Goal: Book appointment/travel/reservation

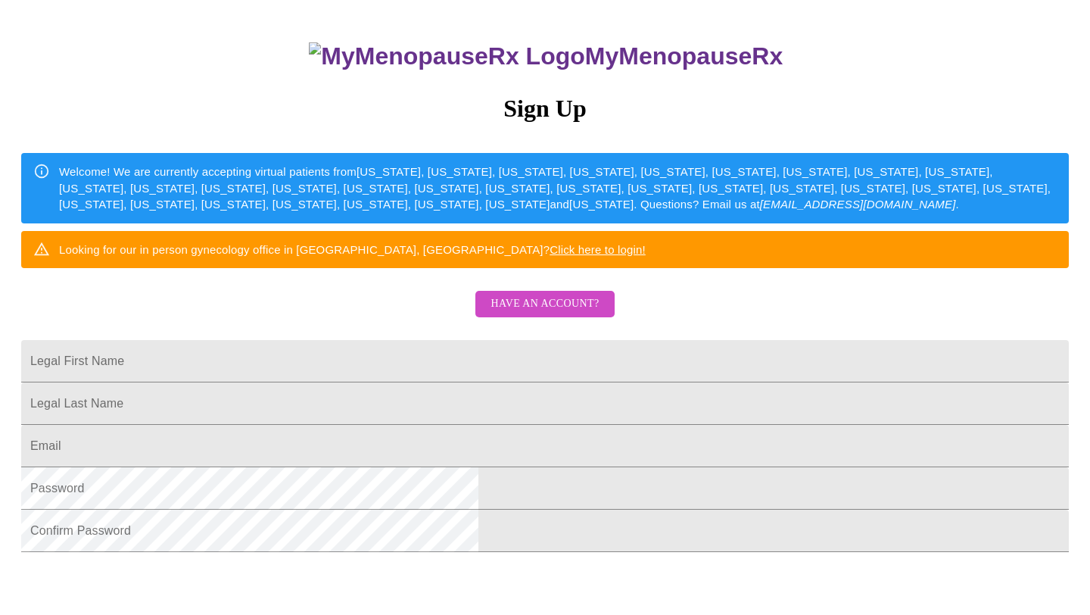
scroll to position [119, 0]
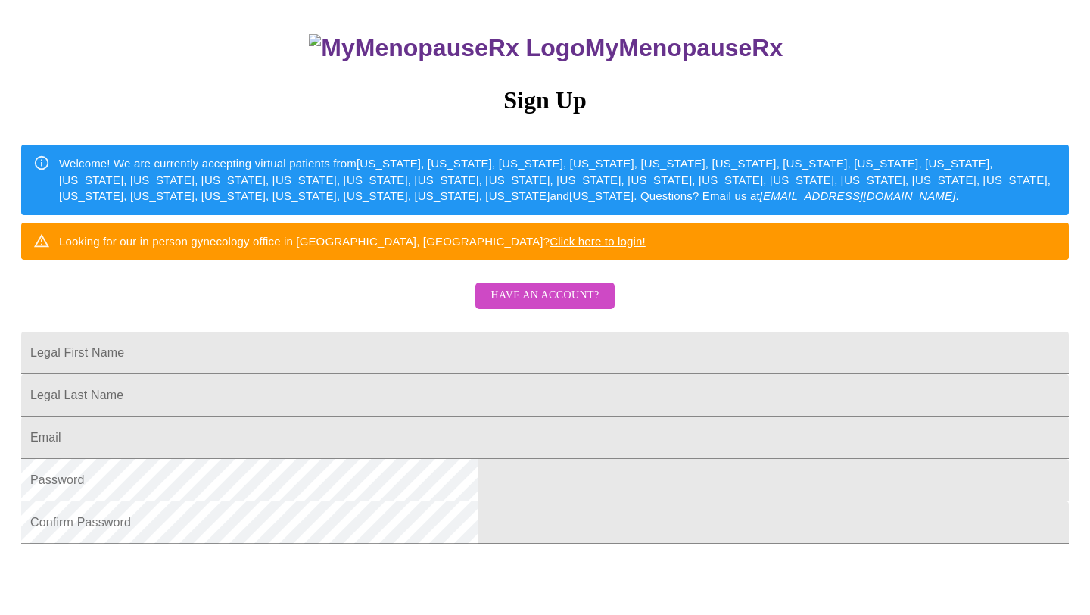
click at [548, 305] on span "Have an account?" at bounding box center [544, 295] width 108 height 19
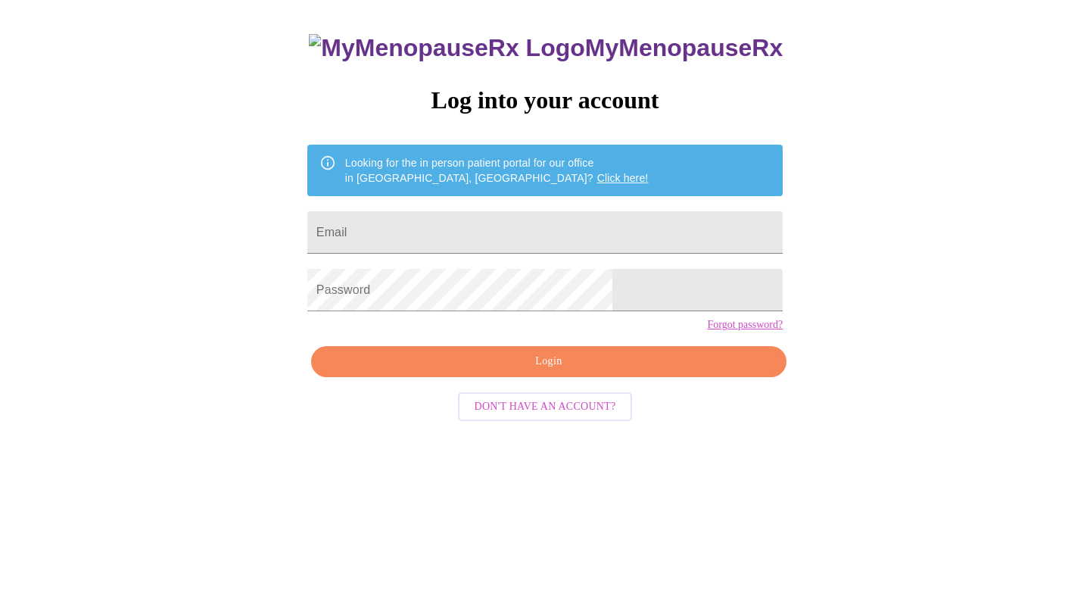
scroll to position [15, 0]
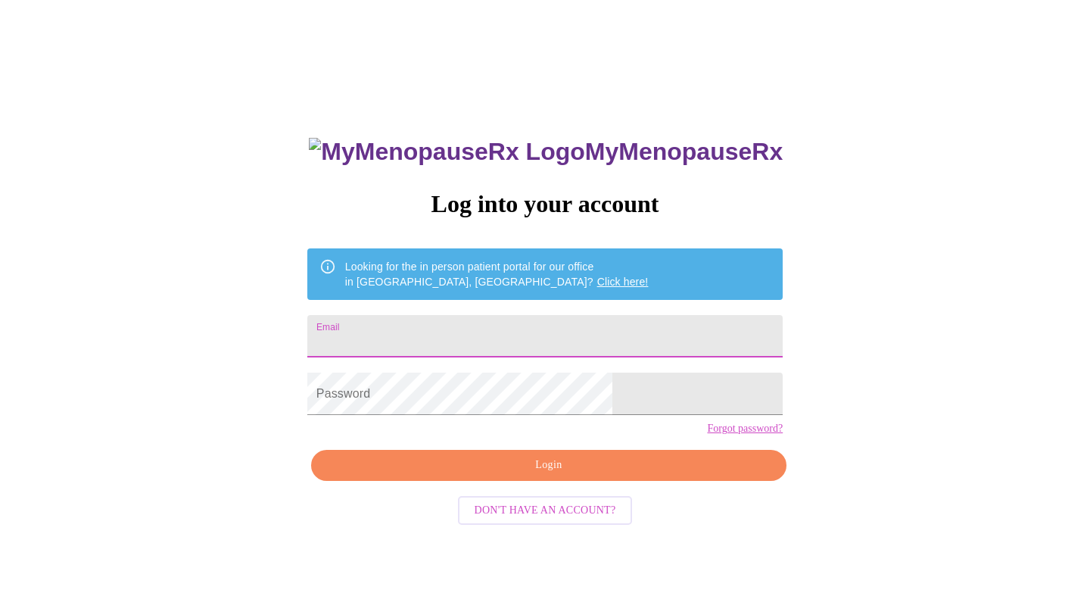
click at [528, 315] on input "Email" at bounding box center [544, 336] width 475 height 42
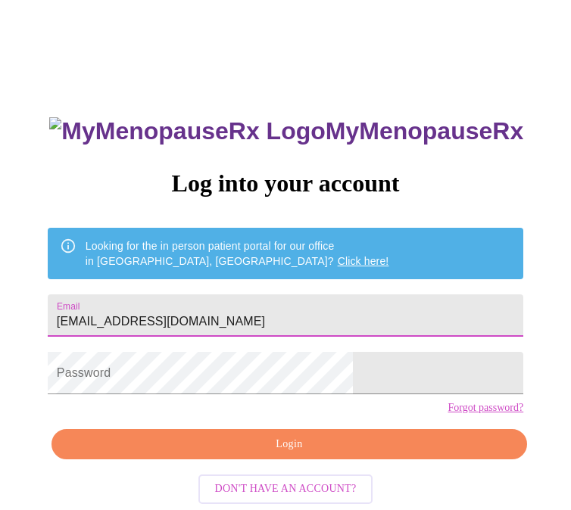
type input "[EMAIL_ADDRESS][DOMAIN_NAME]"
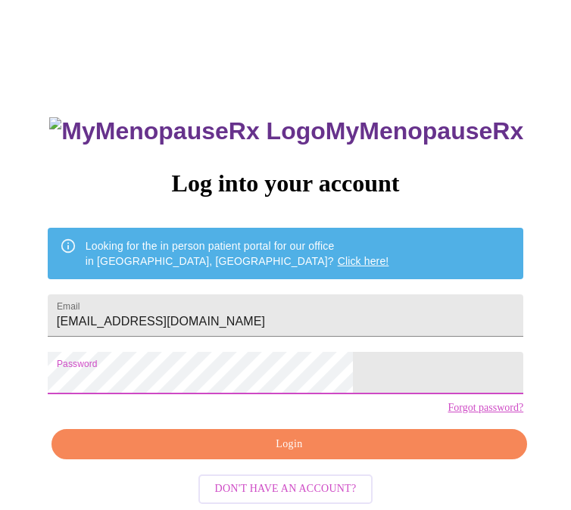
click at [279, 454] on span "Login" at bounding box center [289, 444] width 440 height 19
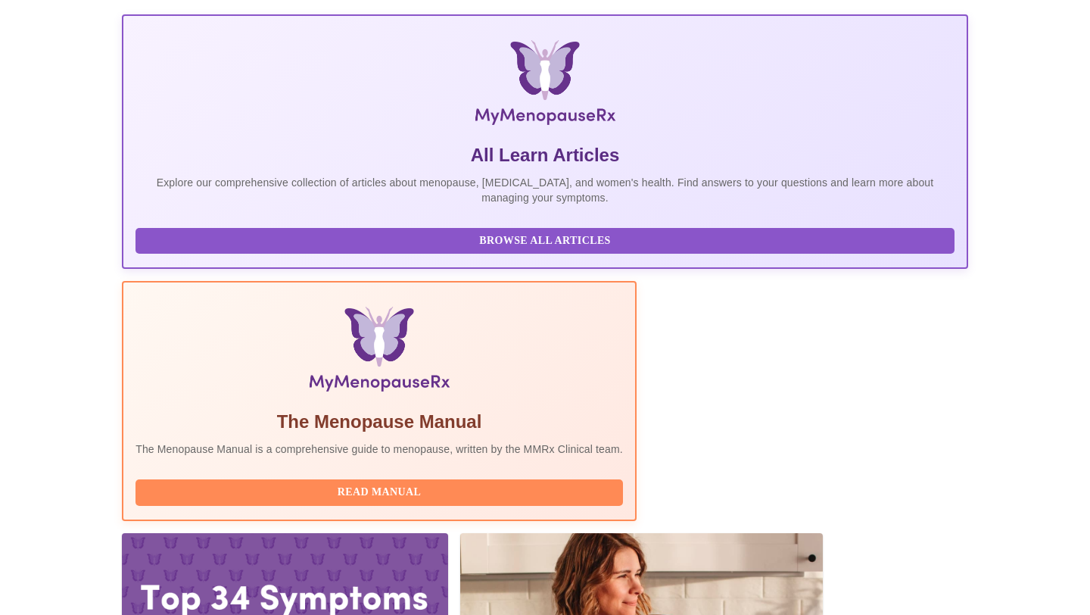
scroll to position [213, 0]
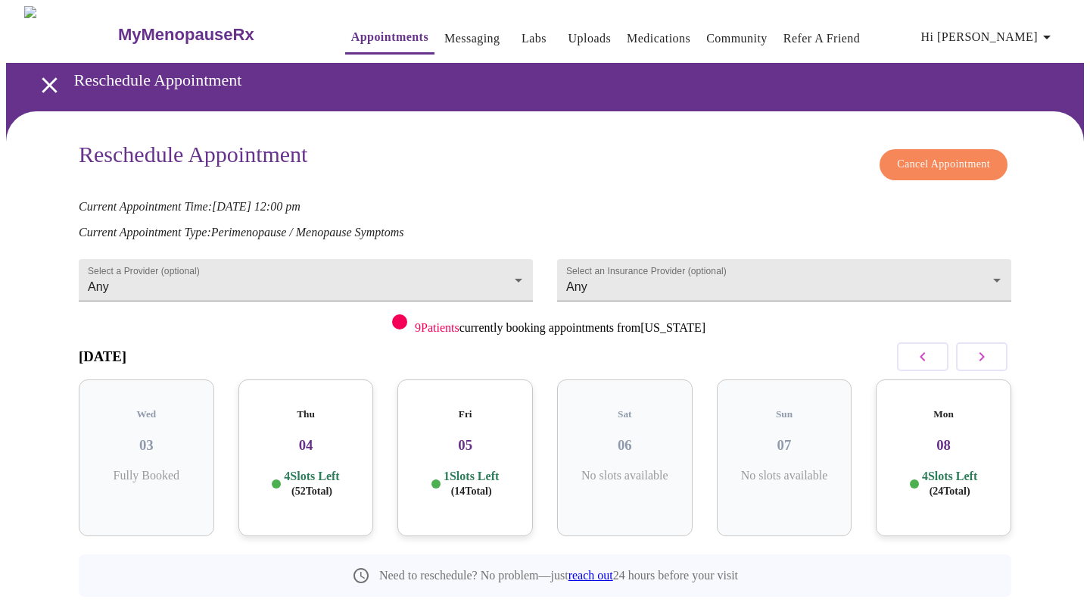
click at [971, 441] on div "Mon 08 4 Slots Left ( 24 Total)" at bounding box center [943, 457] width 135 height 157
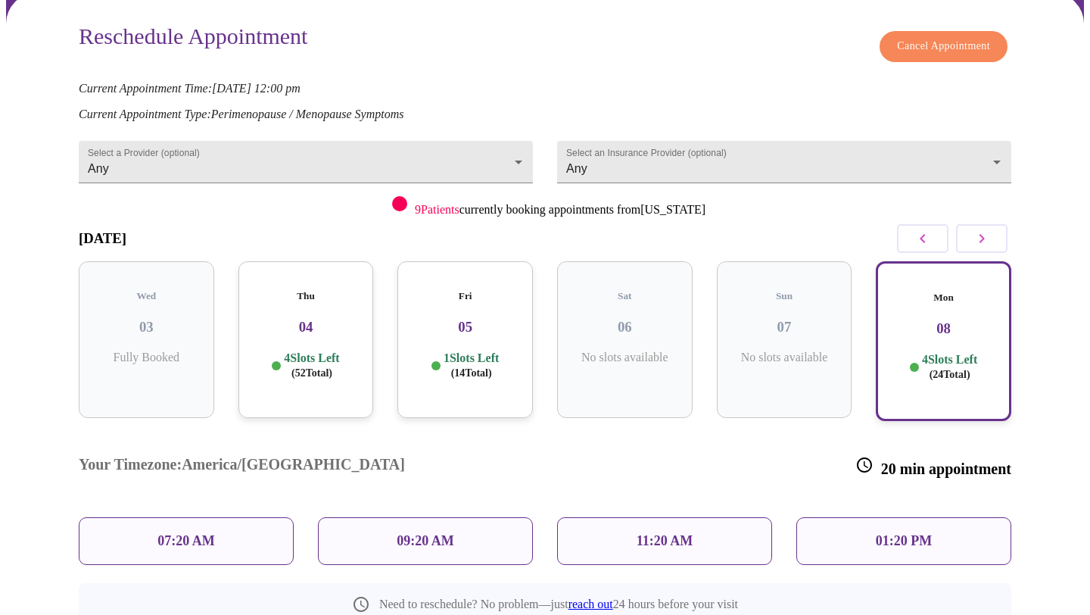
scroll to position [142, 0]
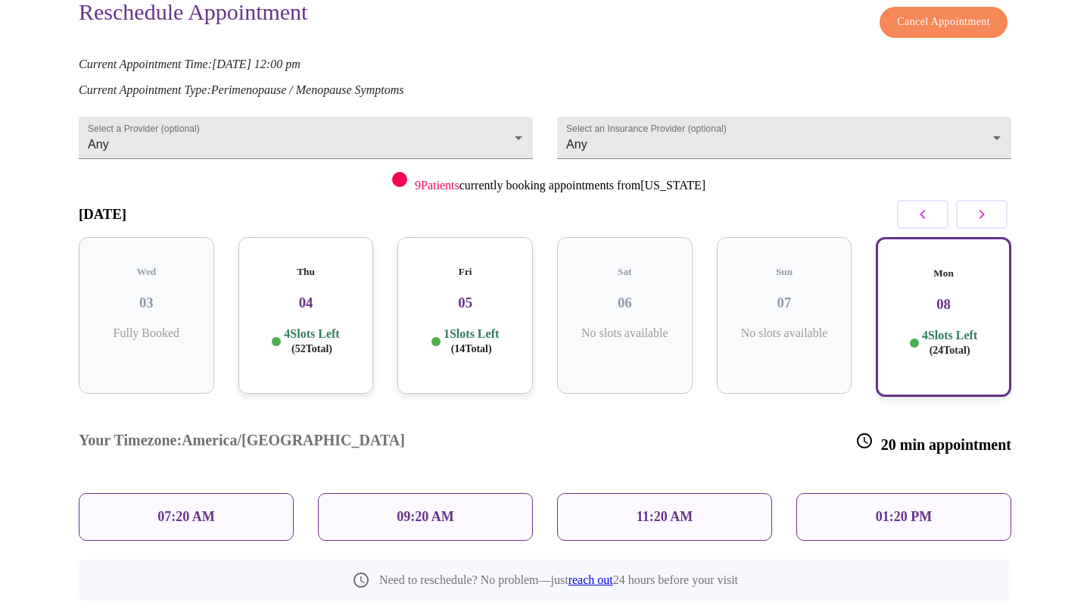
click at [988, 210] on icon "button" at bounding box center [982, 214] width 18 height 18
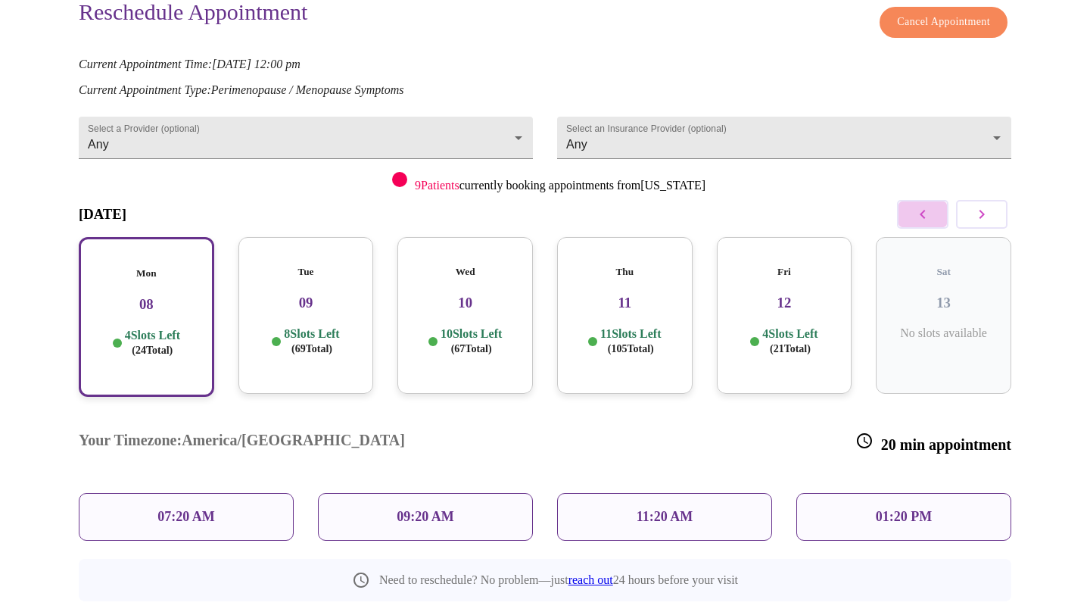
click at [911, 213] on button "button" at bounding box center [922, 214] width 51 height 29
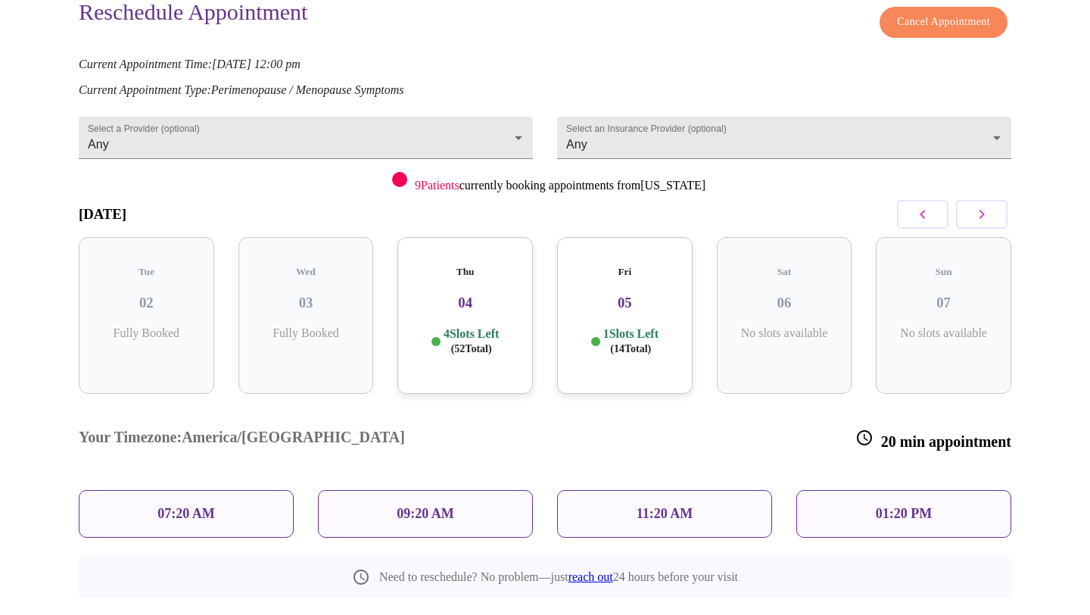
click at [631, 294] on h3 "05" at bounding box center [624, 302] width 111 height 17
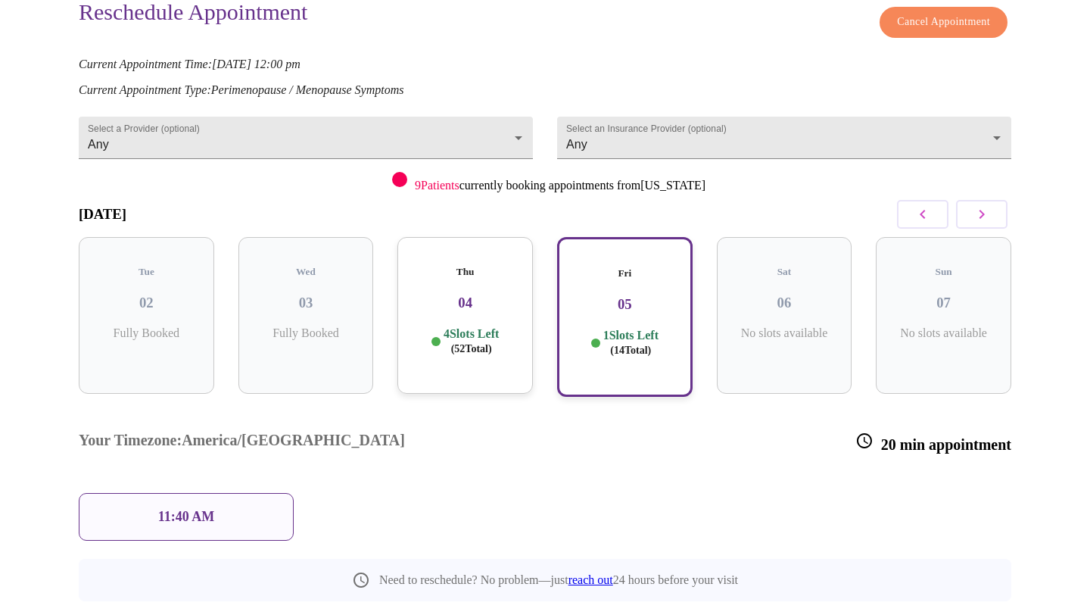
click at [216, 493] on div "11:40 AM" at bounding box center [186, 517] width 215 height 48
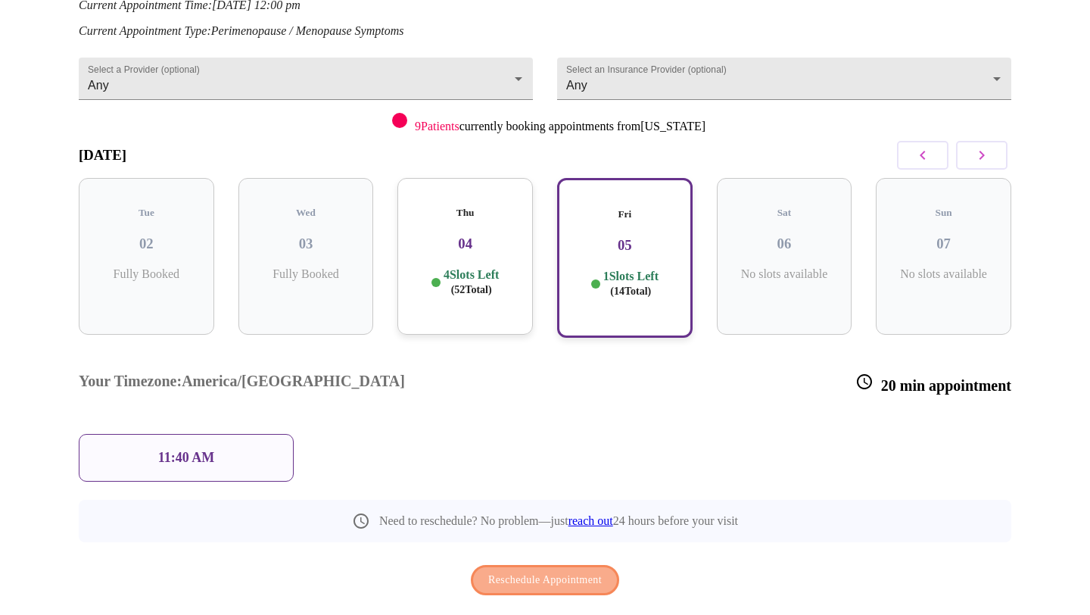
click at [512, 571] on span "Reschedule Appointment" at bounding box center [545, 580] width 114 height 19
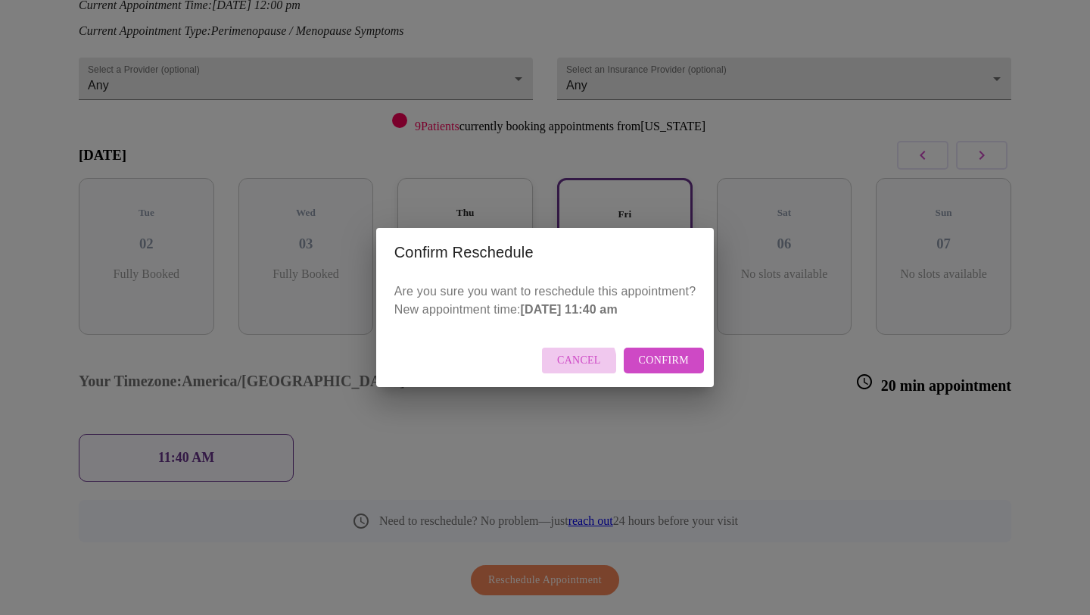
click at [577, 363] on span "Cancel" at bounding box center [579, 360] width 44 height 19
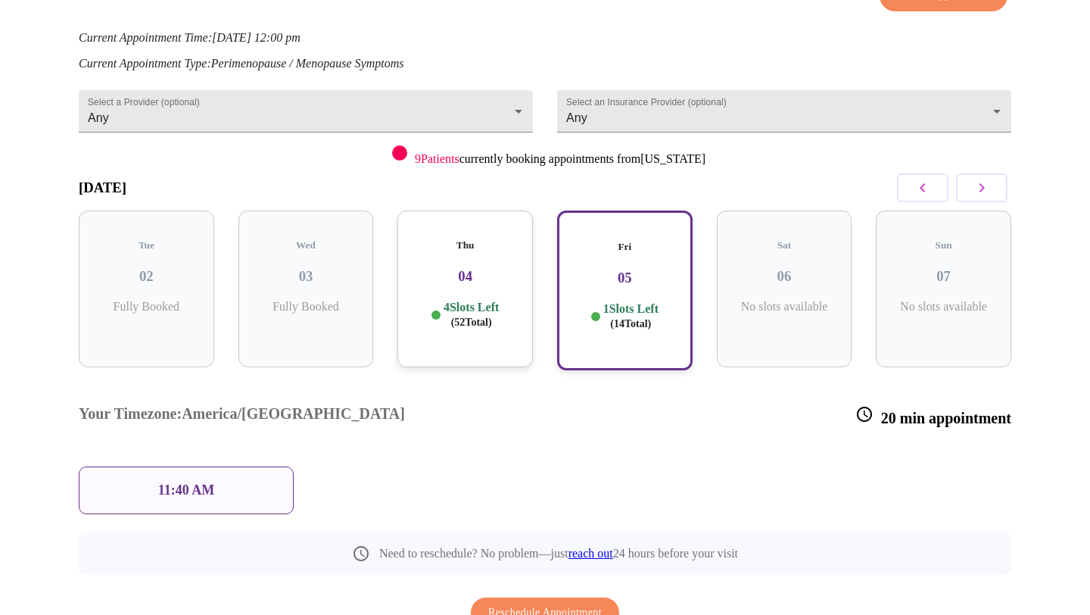
scroll to position [171, 0]
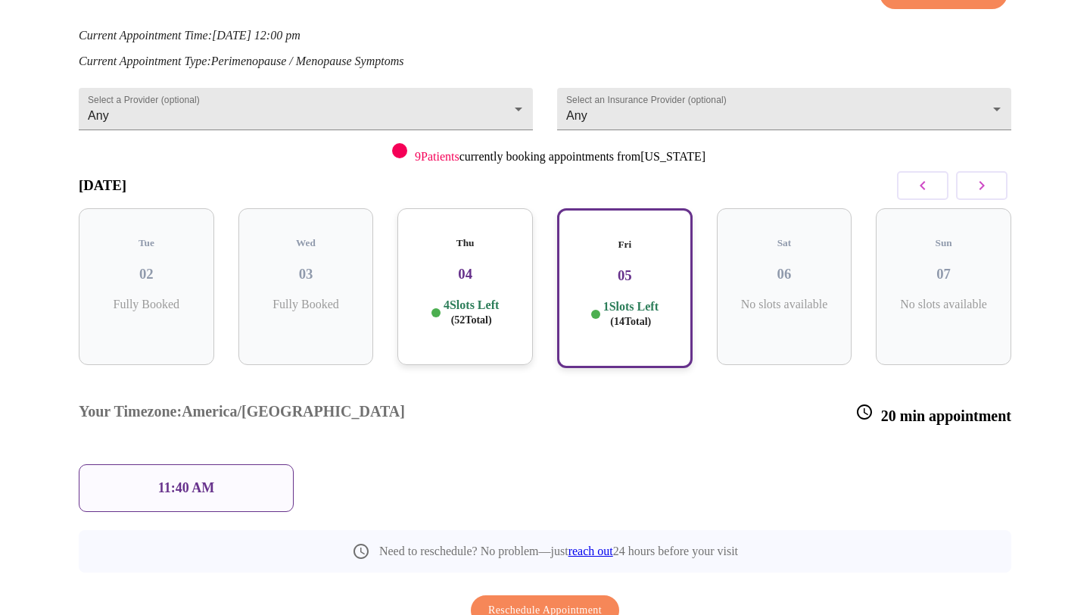
click at [183, 480] on p "11:40 AM" at bounding box center [186, 488] width 57 height 16
click at [500, 601] on span "Reschedule Appointment" at bounding box center [545, 610] width 114 height 19
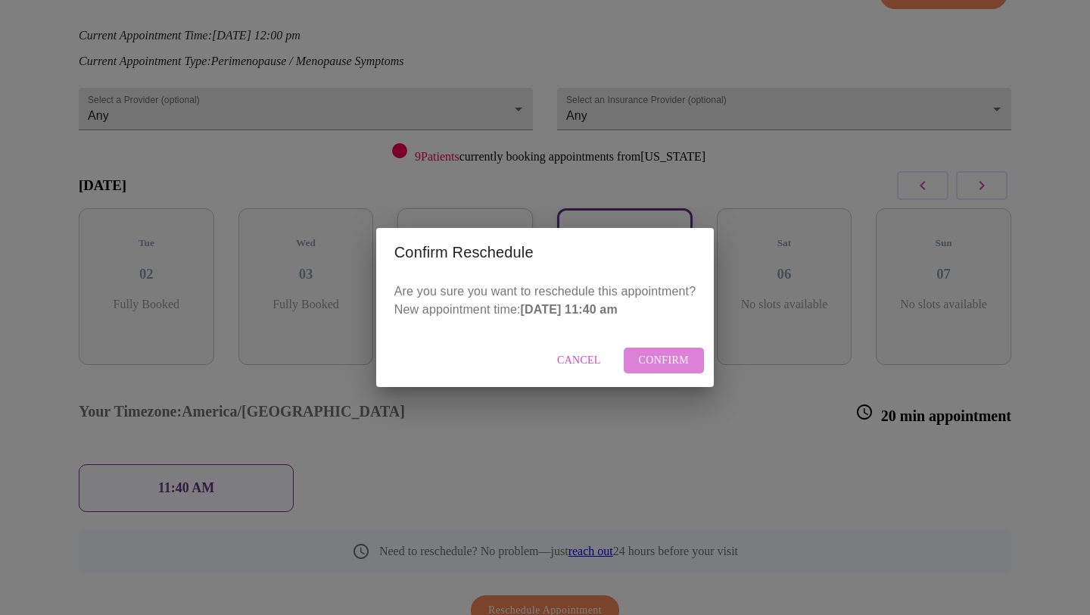
click at [663, 362] on span "Confirm" at bounding box center [664, 360] width 51 height 19
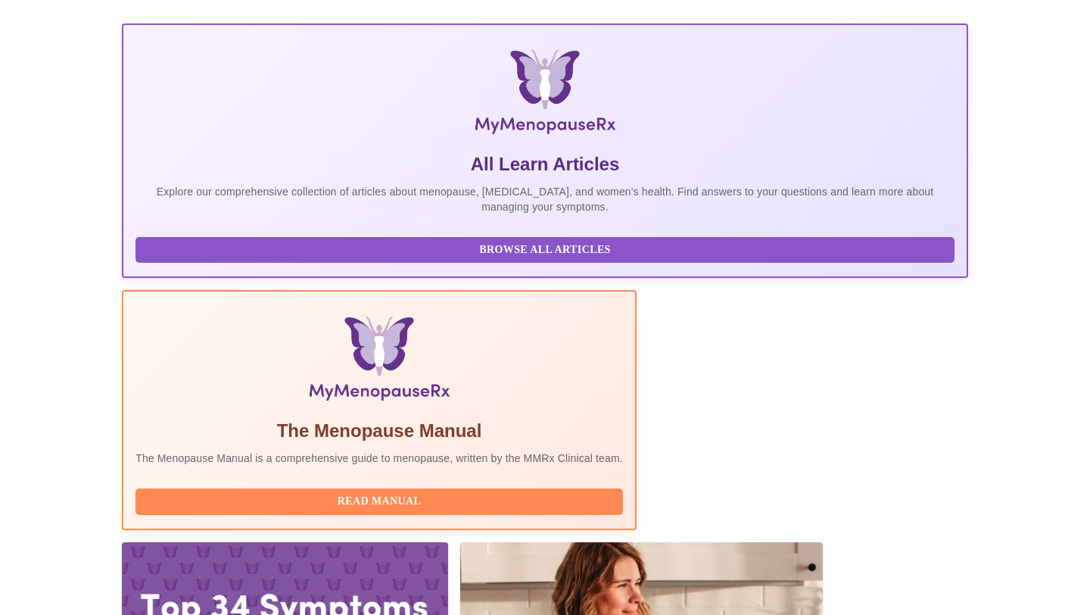
scroll to position [213, 0]
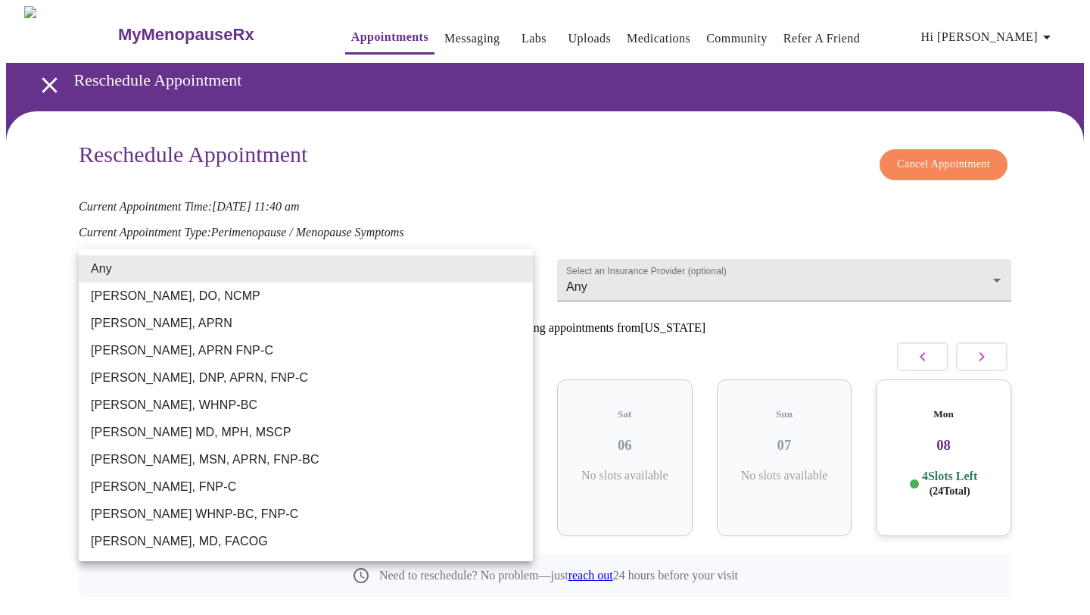
click at [507, 265] on body "MyMenopauseRx Appointments Messaging Labs Uploads Medications Community Refer a…" at bounding box center [545, 335] width 1078 height 658
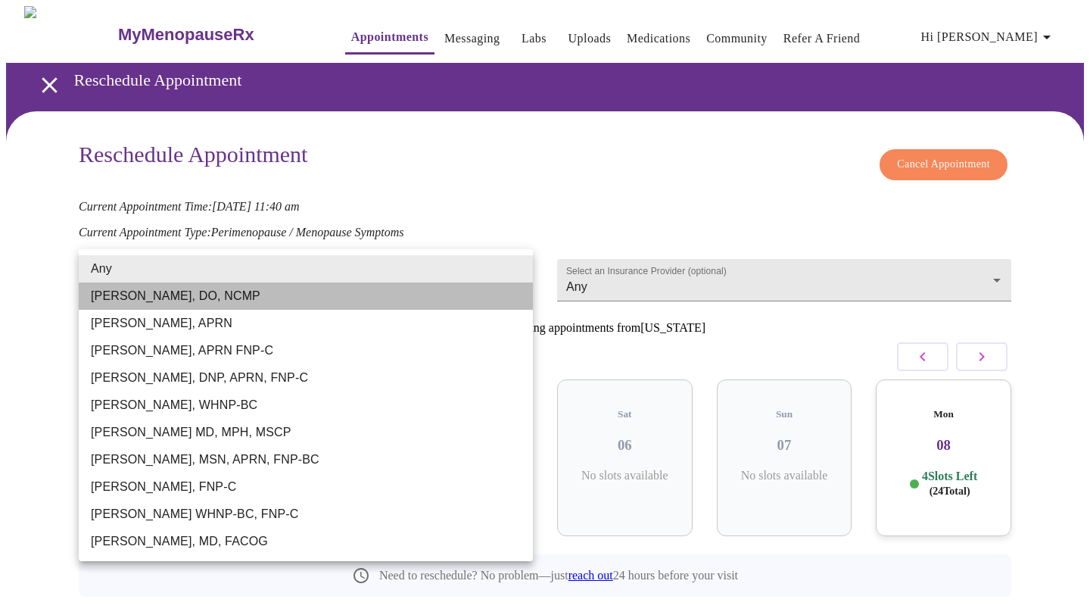
click at [197, 290] on li "[PERSON_NAME], DO, NCMP" at bounding box center [306, 295] width 454 height 27
type input "[PERSON_NAME], DO, NCMP"
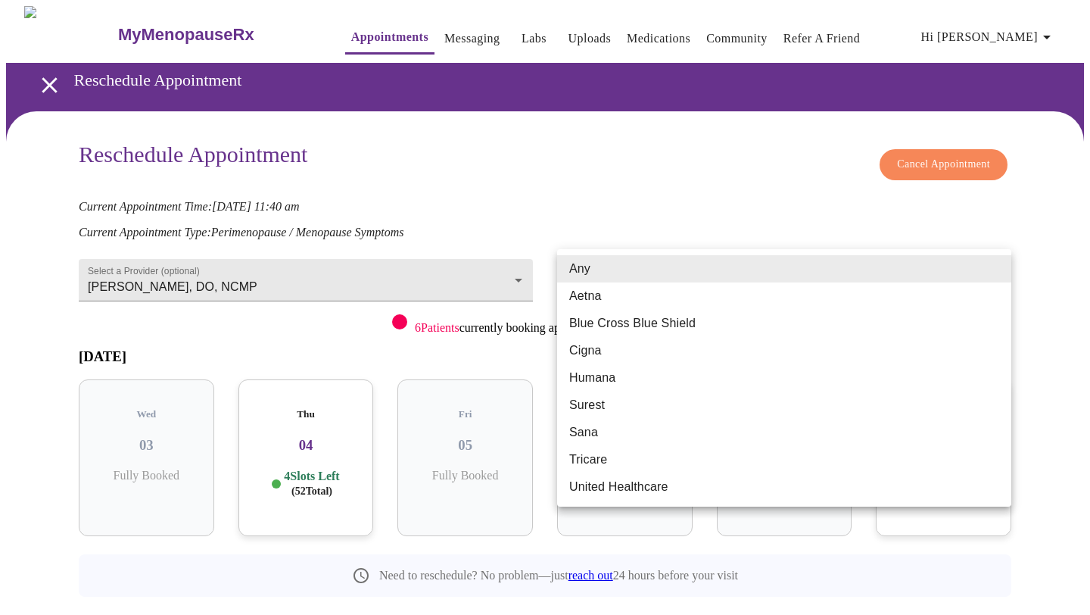
click at [710, 276] on body "MyMenopauseRx Appointments Messaging Labs Uploads Medications Community Refer a…" at bounding box center [545, 335] width 1078 height 658
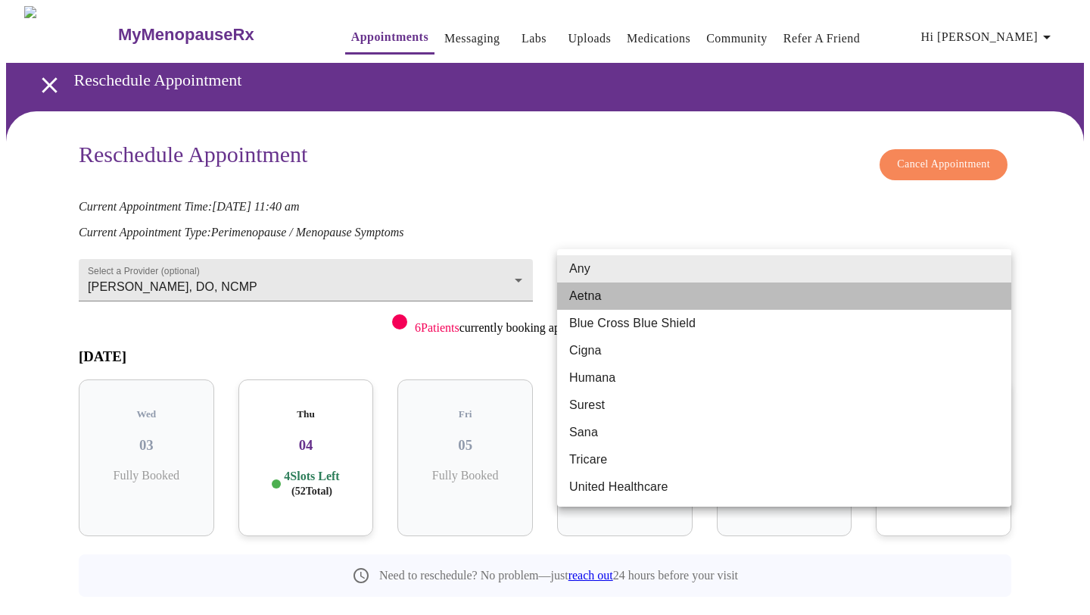
click at [644, 303] on li "Aetna" at bounding box center [784, 295] width 454 height 27
type input "Aetna"
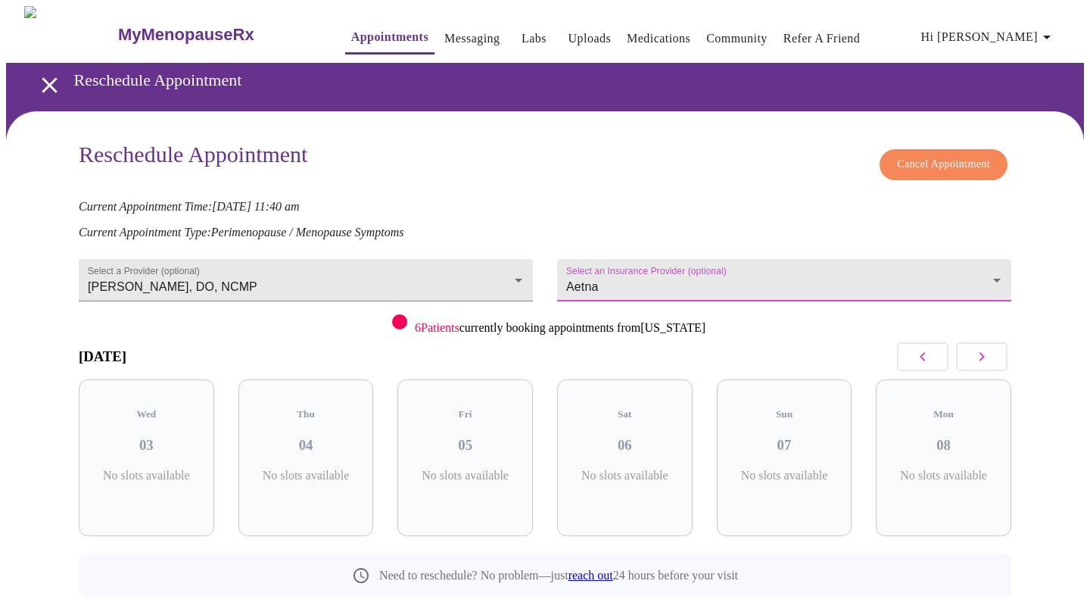
click at [981, 352] on icon "button" at bounding box center [981, 356] width 5 height 9
click at [970, 353] on button "button" at bounding box center [981, 356] width 51 height 29
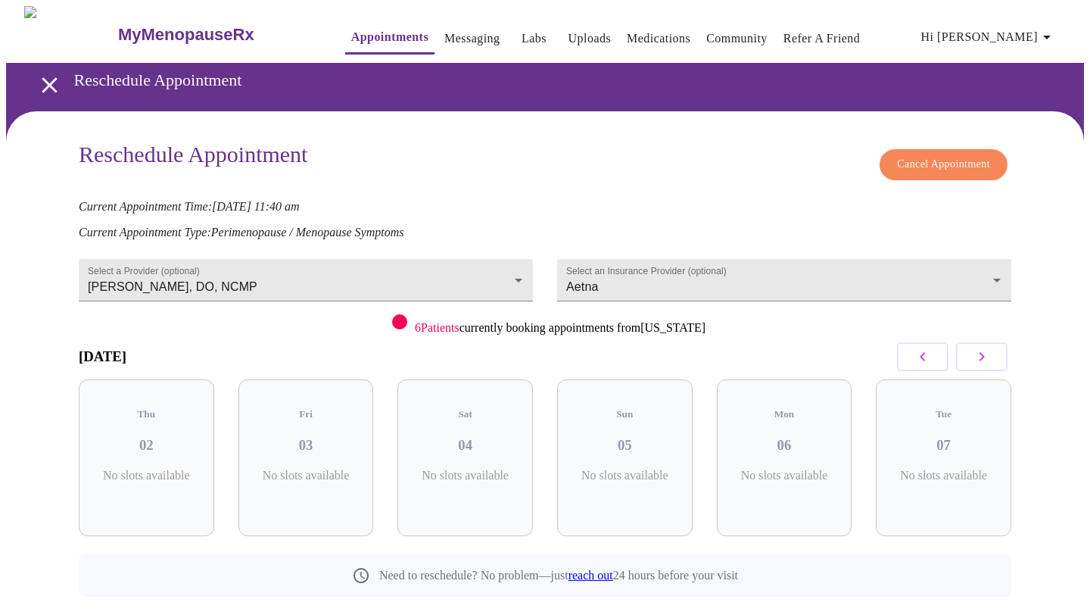
click at [970, 353] on button "button" at bounding box center [981, 356] width 51 height 29
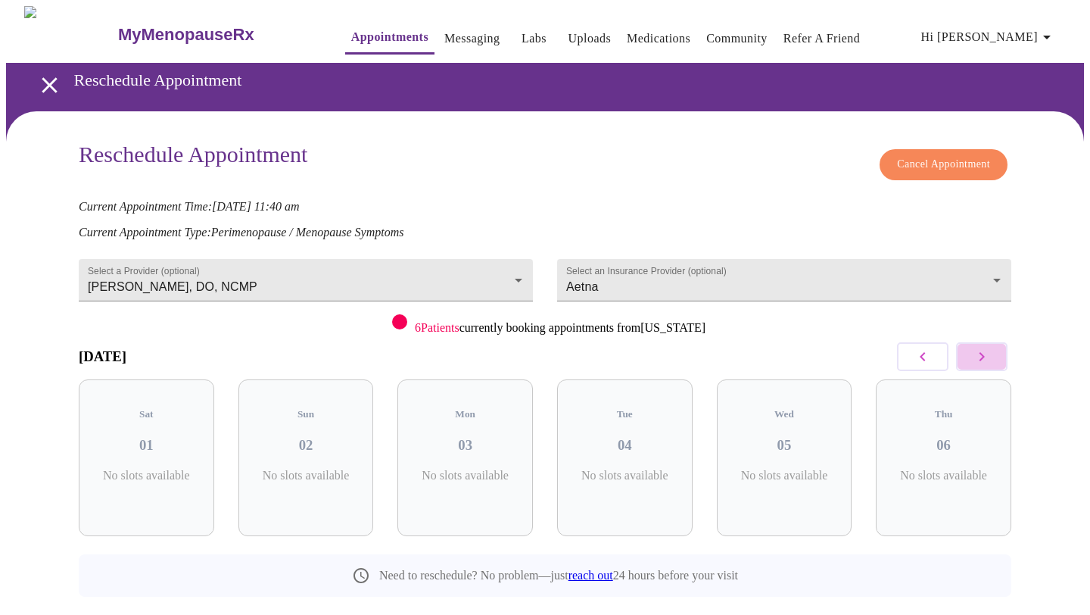
click at [970, 353] on button "button" at bounding box center [981, 356] width 51 height 29
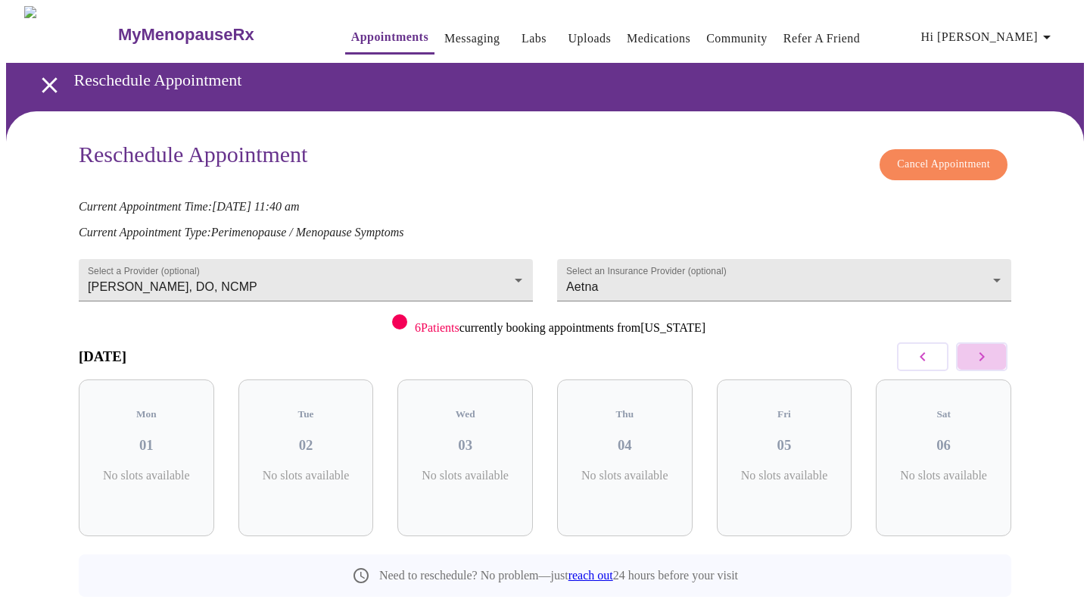
click at [970, 353] on button "button" at bounding box center [981, 356] width 51 height 29
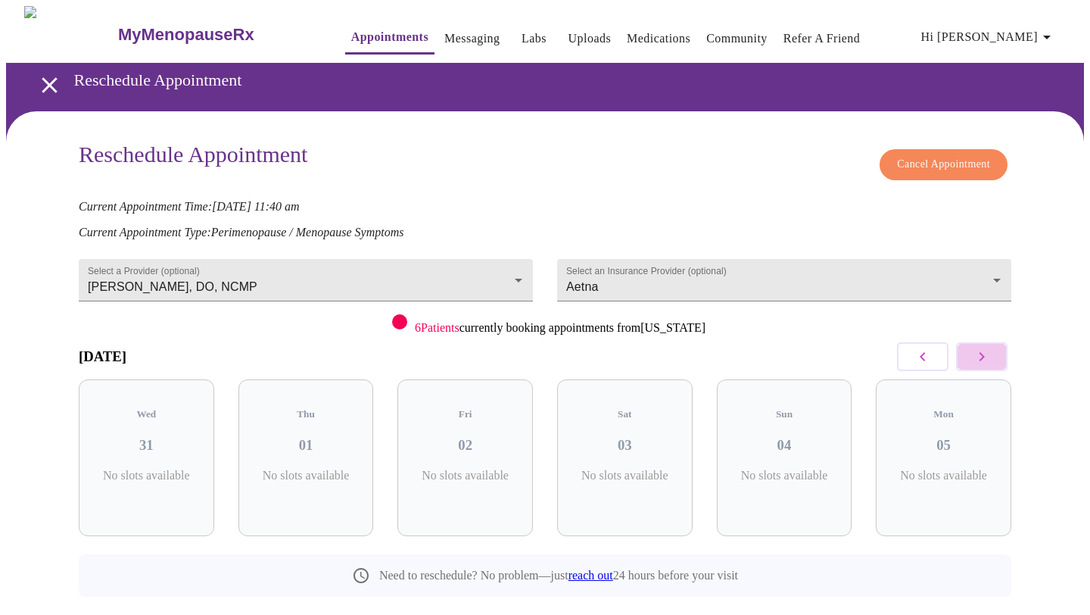
click at [970, 353] on button "button" at bounding box center [981, 356] width 51 height 29
click at [970, 355] on button "button" at bounding box center [981, 356] width 51 height 29
click at [970, 356] on button "button" at bounding box center [981, 356] width 51 height 29
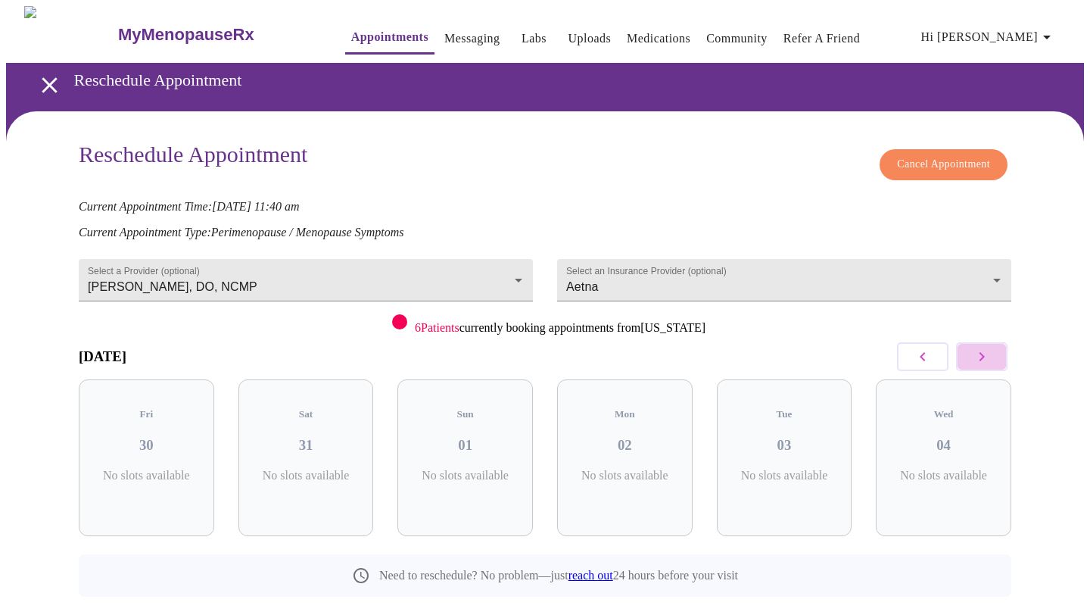
click at [970, 357] on button "button" at bounding box center [981, 356] width 51 height 29
click at [970, 358] on button "button" at bounding box center [981, 356] width 51 height 29
click at [970, 359] on button "button" at bounding box center [981, 356] width 51 height 29
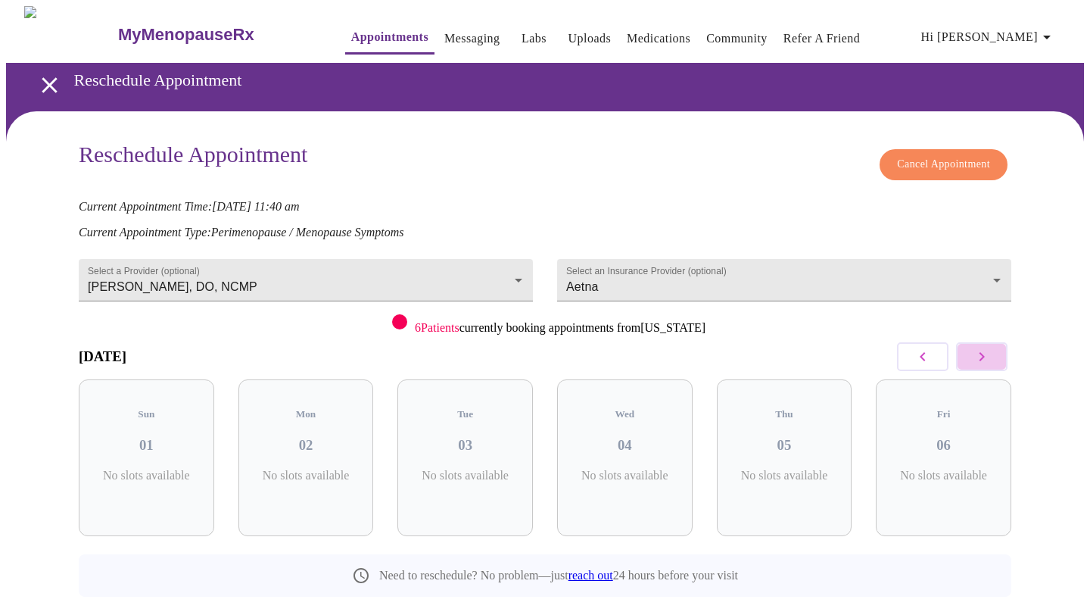
click at [970, 360] on button "button" at bounding box center [981, 356] width 51 height 29
click at [970, 361] on button "button" at bounding box center [981, 356] width 51 height 29
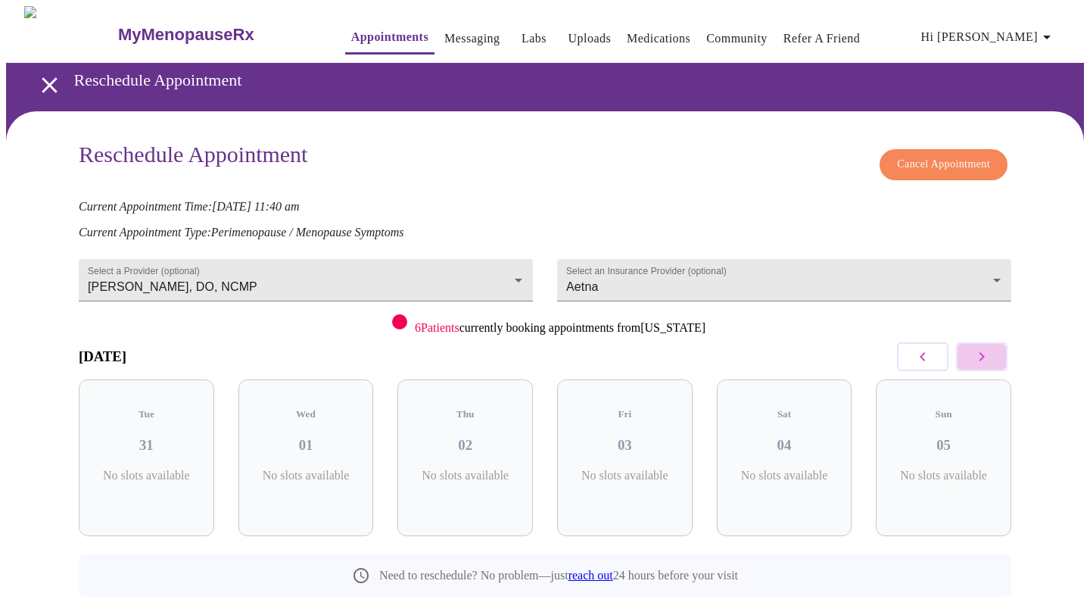
click at [970, 361] on button "button" at bounding box center [981, 356] width 51 height 29
click at [970, 362] on button "button" at bounding box center [981, 356] width 51 height 29
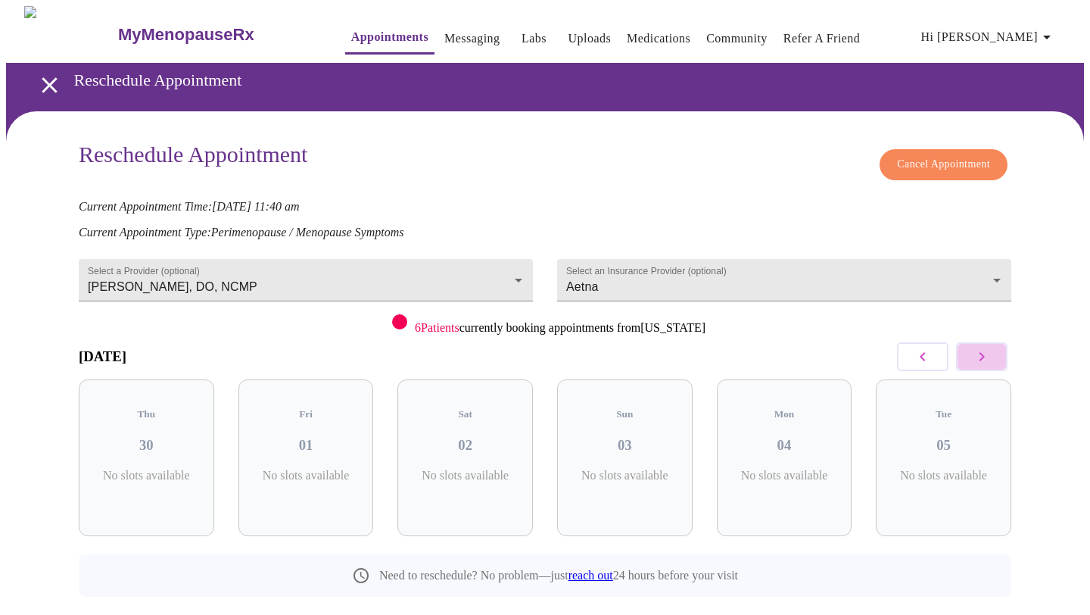
click at [970, 362] on button "button" at bounding box center [981, 356] width 51 height 29
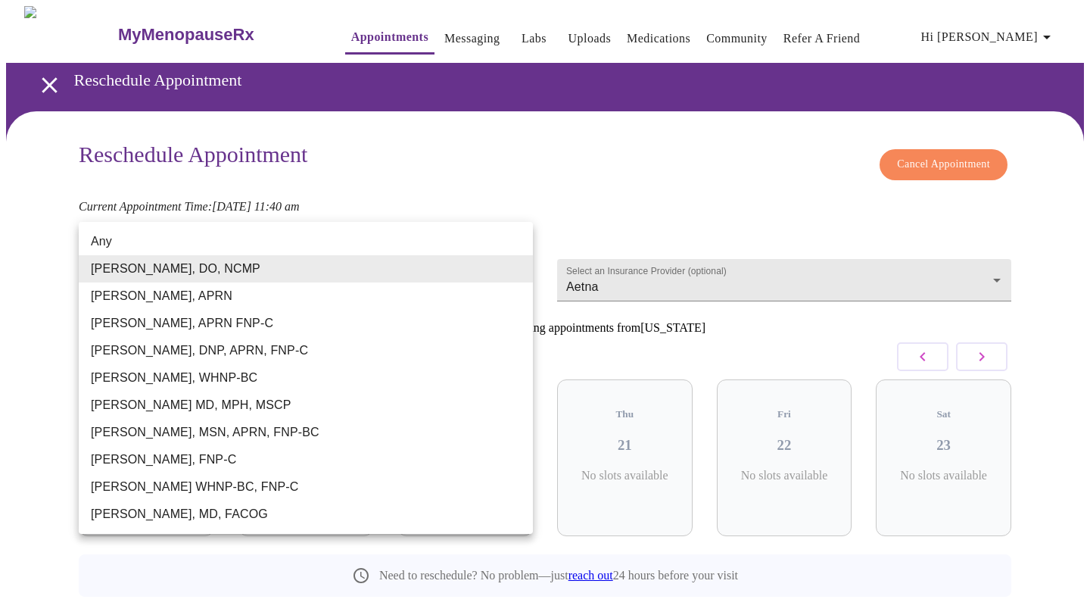
click at [513, 270] on body "MyMenopauseRx Appointments Messaging Labs Uploads Medications Community Refer a…" at bounding box center [545, 335] width 1078 height 658
click at [253, 298] on li "[PERSON_NAME], APRN" at bounding box center [306, 295] width 454 height 27
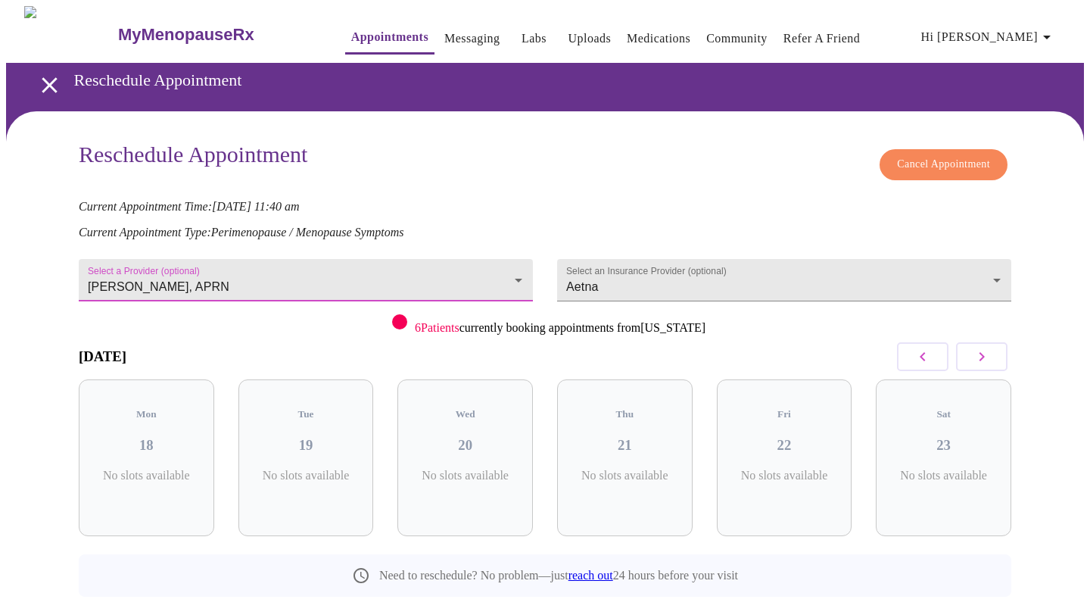
click at [922, 347] on icon "button" at bounding box center [923, 356] width 18 height 18
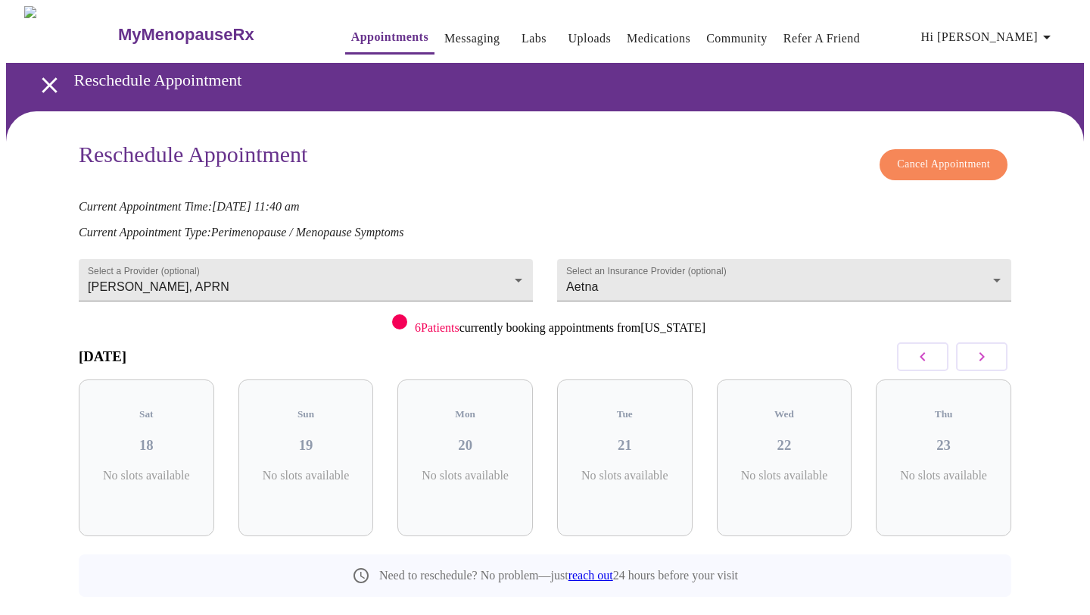
click at [922, 347] on icon "button" at bounding box center [923, 356] width 18 height 18
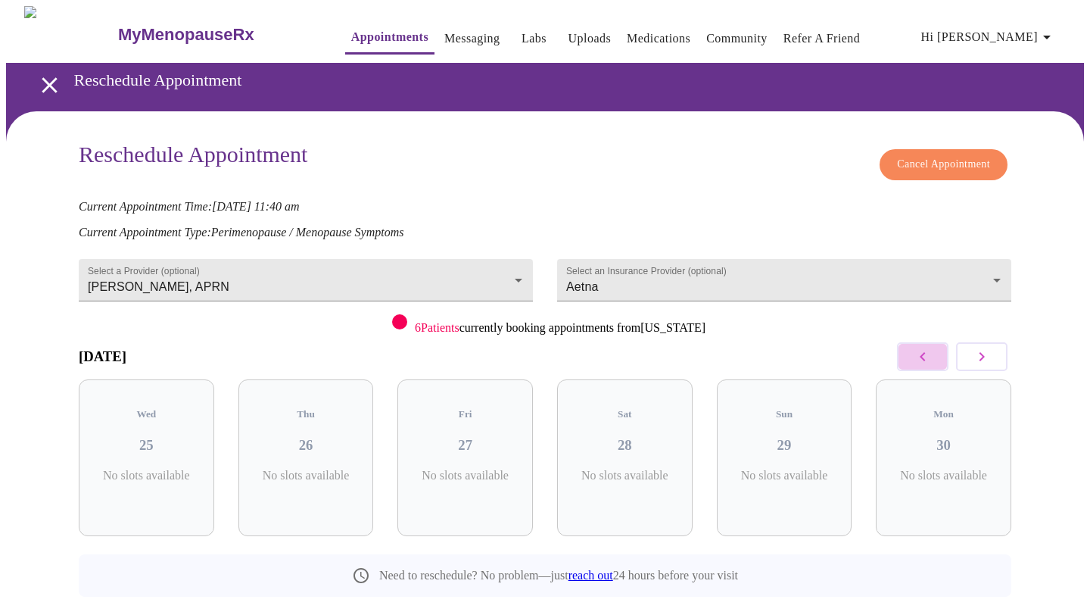
click at [922, 347] on icon "button" at bounding box center [923, 356] width 18 height 18
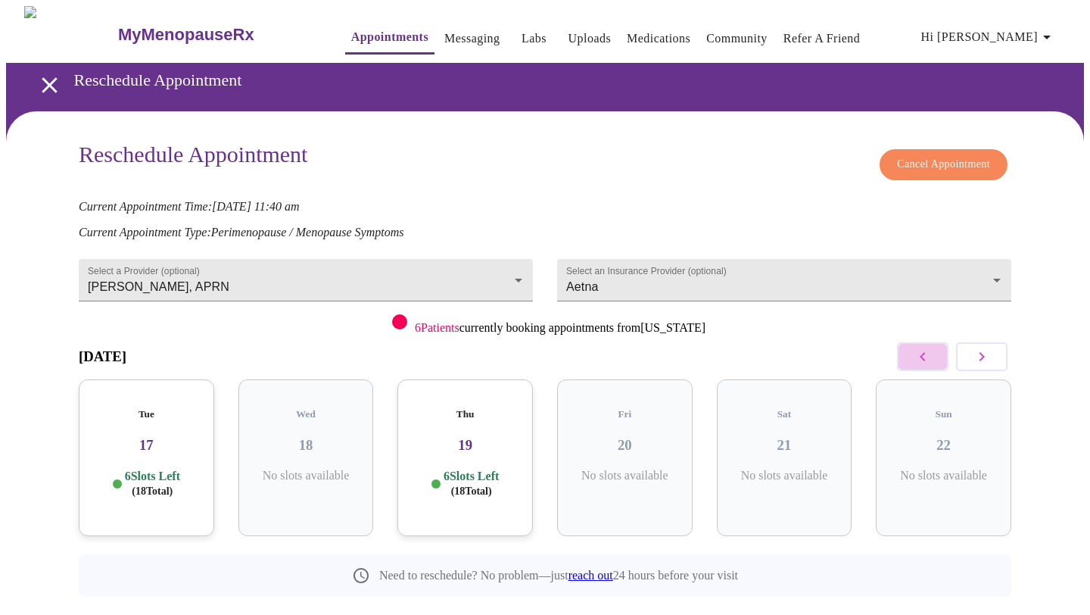
click at [922, 347] on icon "button" at bounding box center [923, 356] width 18 height 18
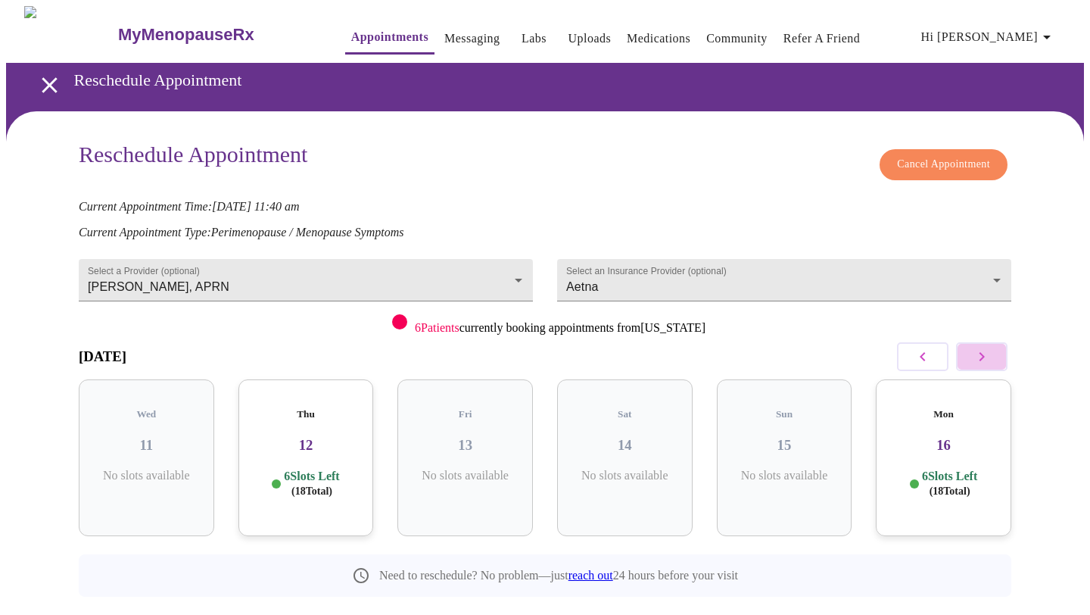
click at [976, 342] on button "button" at bounding box center [981, 356] width 51 height 29
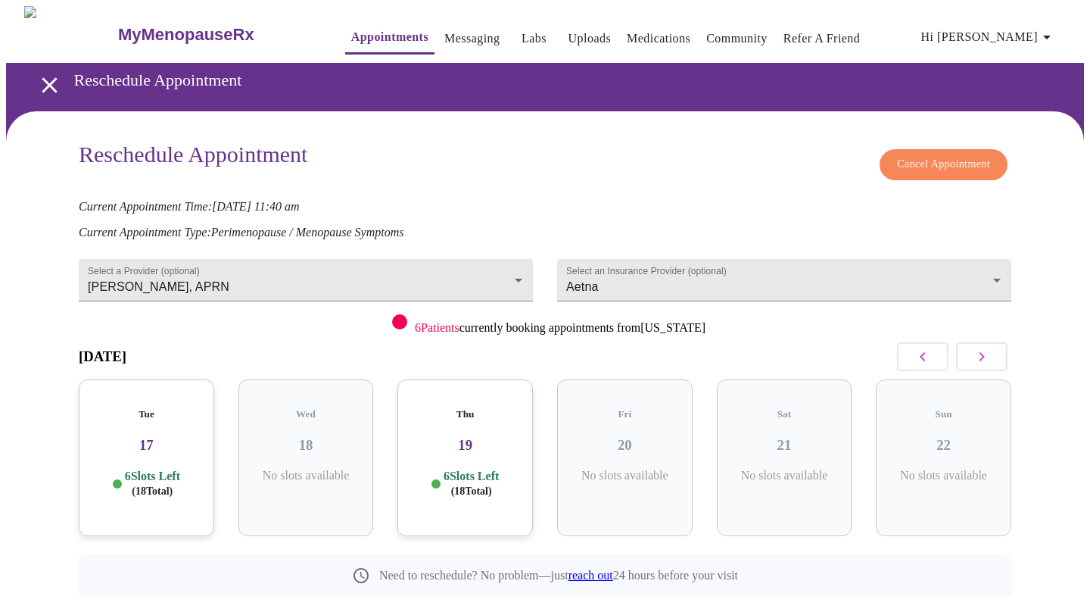
click at [921, 353] on icon "button" at bounding box center [922, 356] width 5 height 9
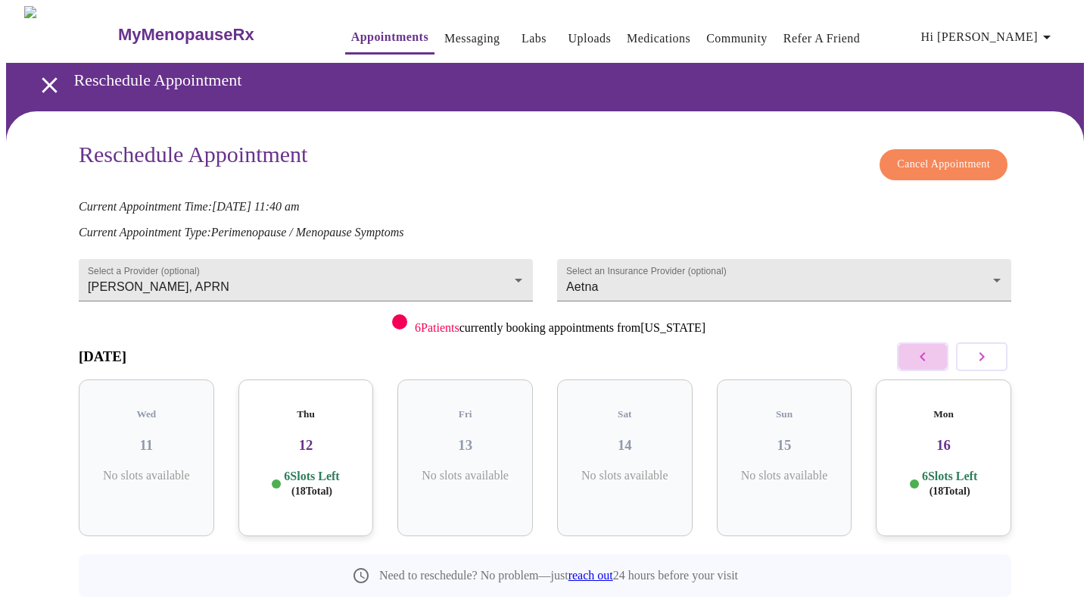
click at [921, 353] on icon "button" at bounding box center [922, 356] width 5 height 9
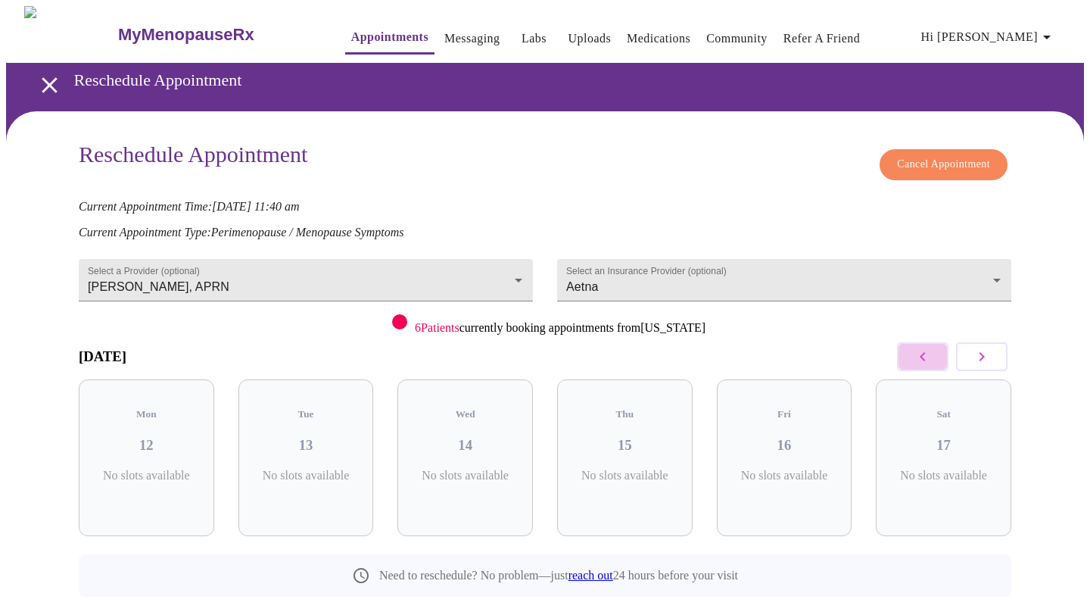
click at [921, 353] on icon "button" at bounding box center [922, 356] width 5 height 9
click at [921, 353] on icon "button" at bounding box center [923, 356] width 18 height 18
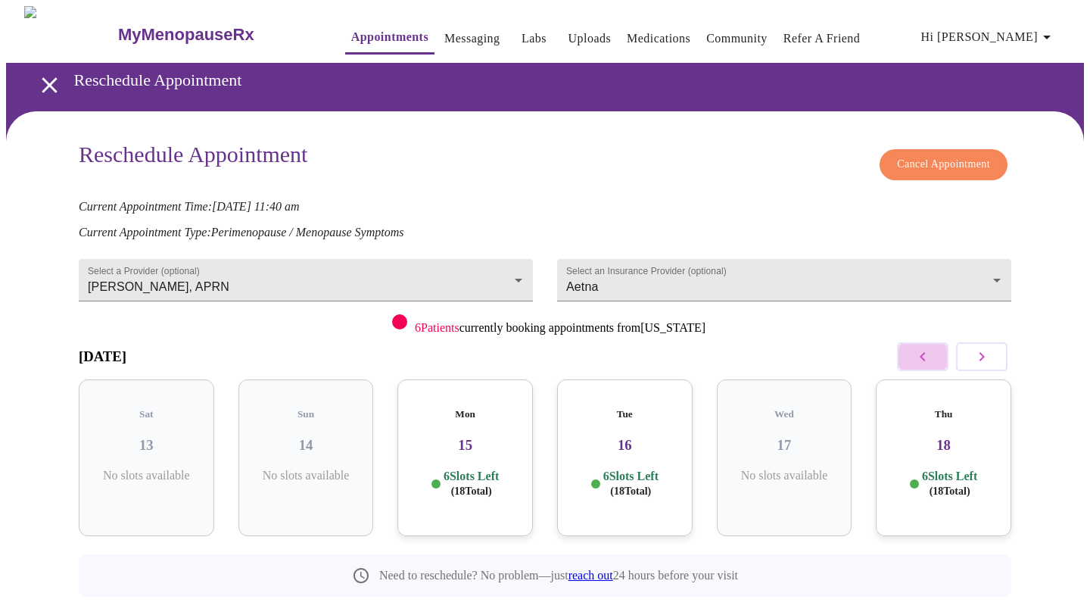
click at [921, 354] on icon "button" at bounding box center [923, 356] width 18 height 18
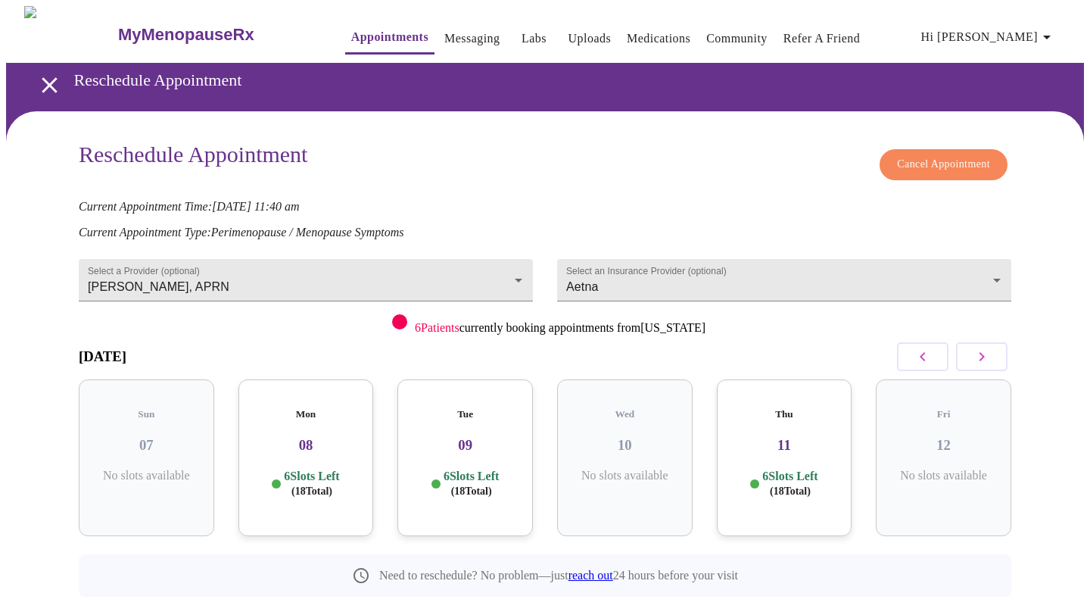
click at [339, 437] on div "Mon 08 6 Slots Left ( 18 Total)" at bounding box center [305, 457] width 135 height 157
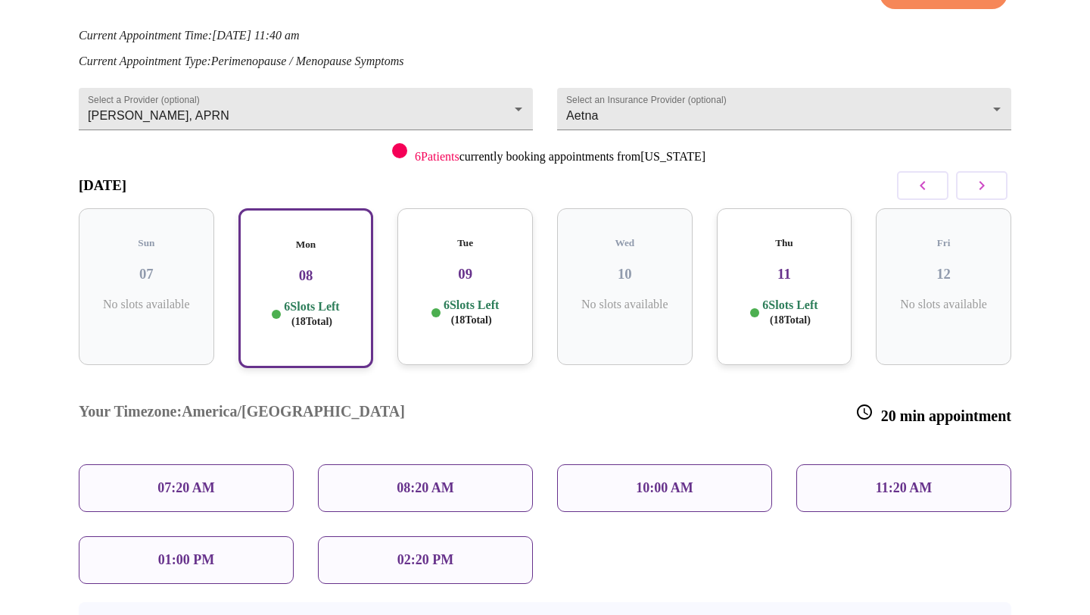
scroll to position [174, 0]
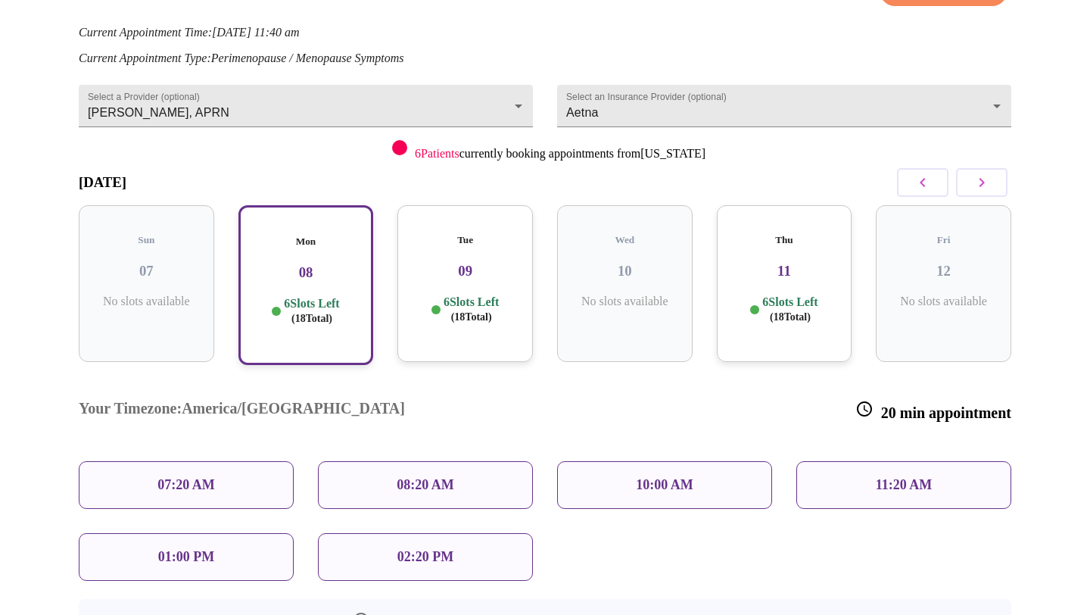
click at [465, 307] on div "Tue 09 6 Slots Left ( 18 Total)" at bounding box center [464, 283] width 135 height 157
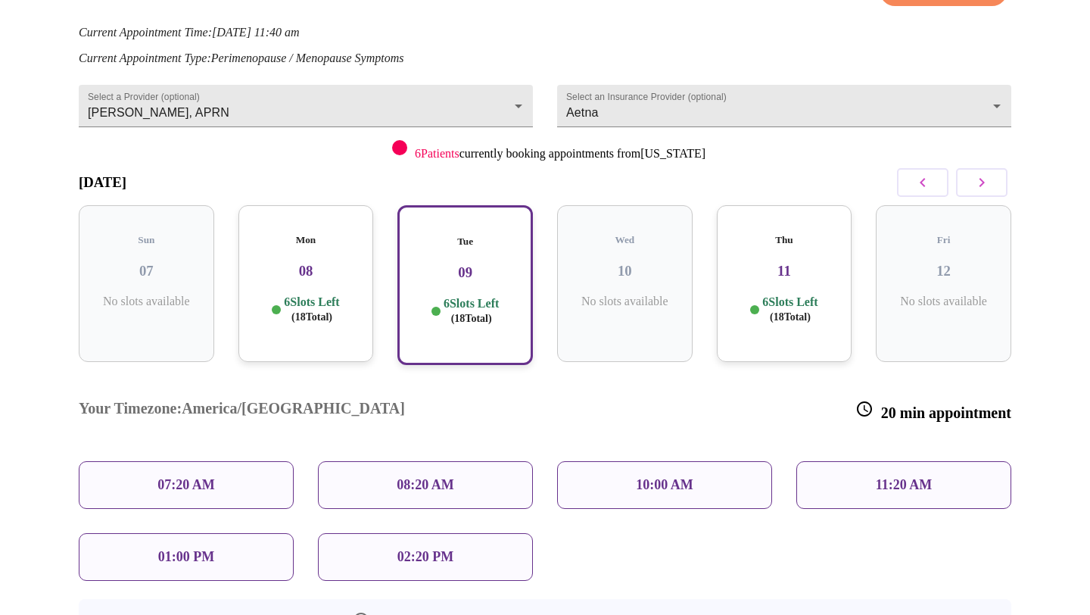
click at [761, 263] on h3 "11" at bounding box center [784, 271] width 111 height 17
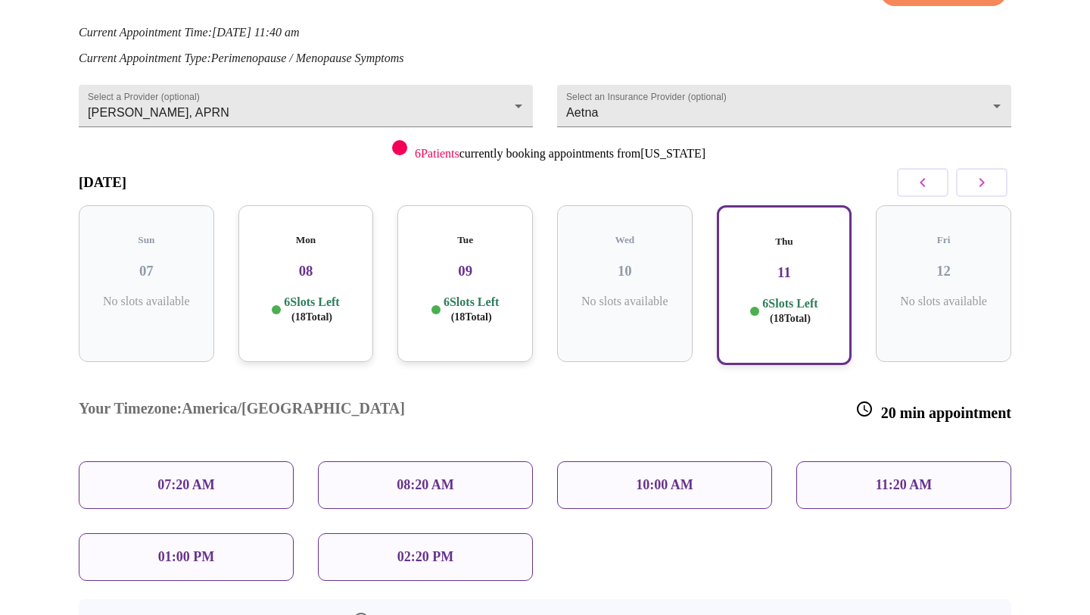
click at [978, 179] on icon "button" at bounding box center [982, 182] width 18 height 18
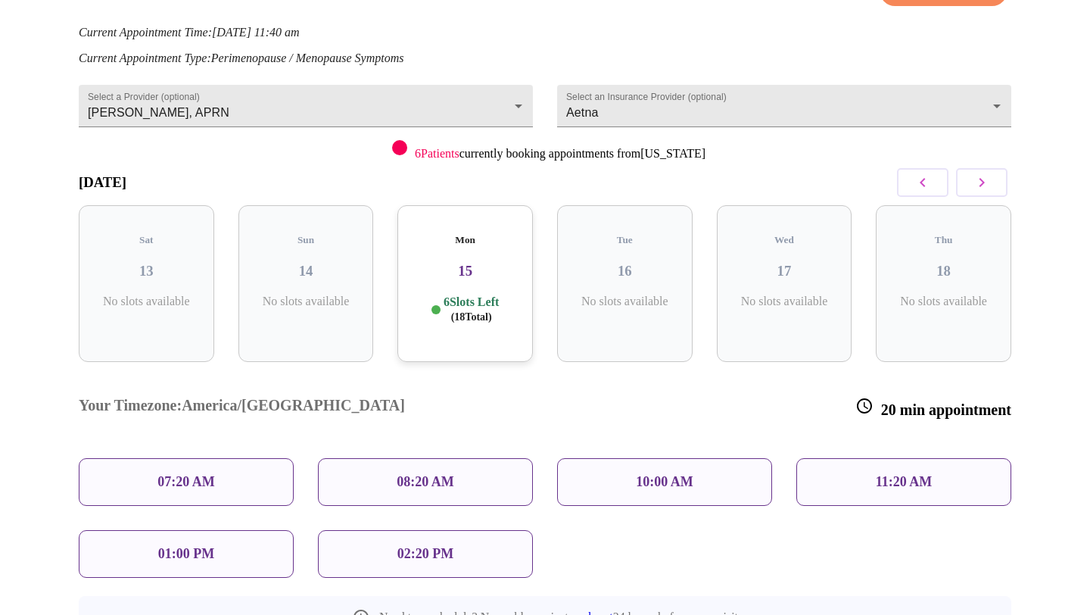
scroll to position [20, 0]
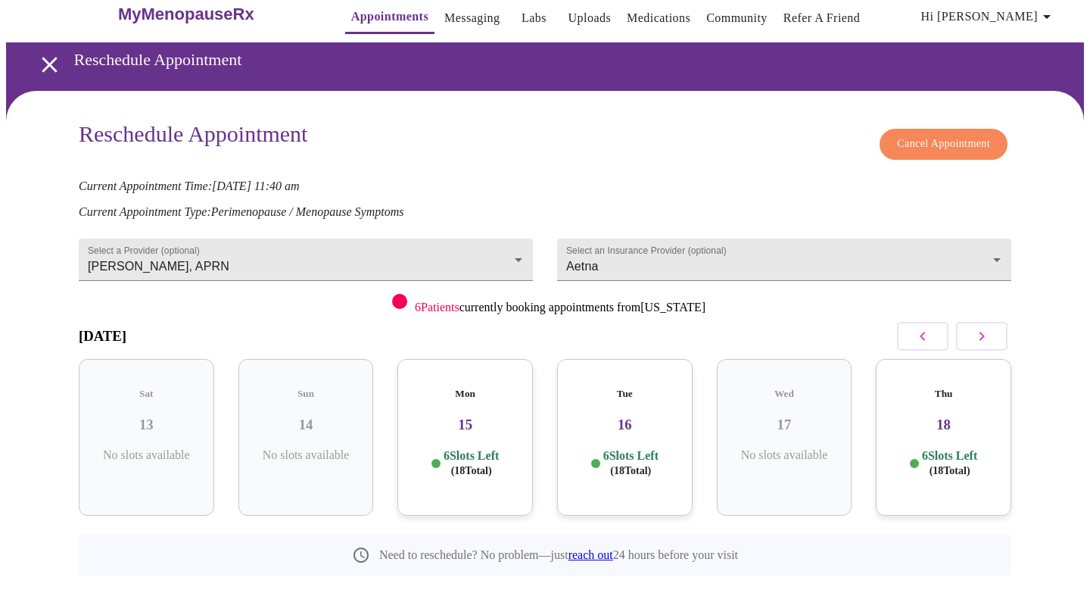
click at [483, 416] on div "Mon 15 6 Slots Left ( 18 Total)" at bounding box center [464, 437] width 135 height 157
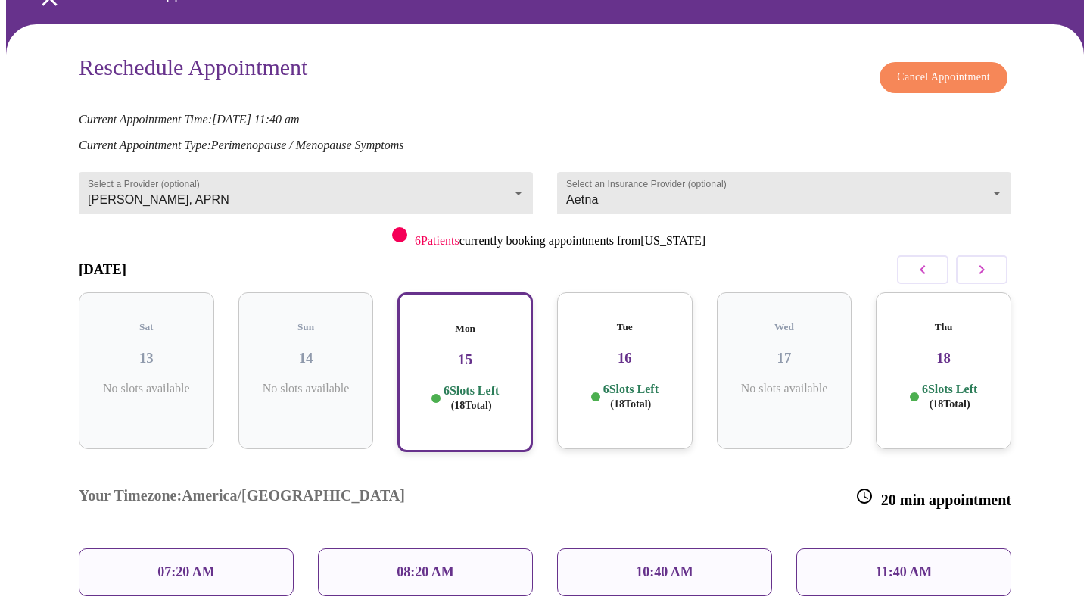
scroll to position [58, 0]
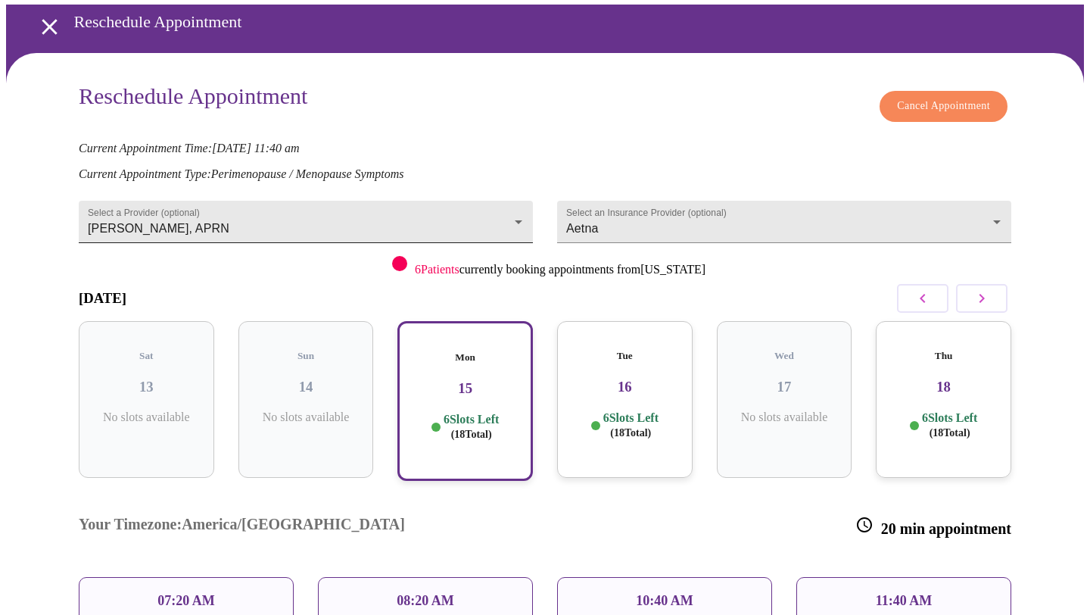
click at [518, 202] on body "MyMenopauseRx Appointments Messaging Labs Uploads Medications Community Refer a…" at bounding box center [545, 386] width 1078 height 877
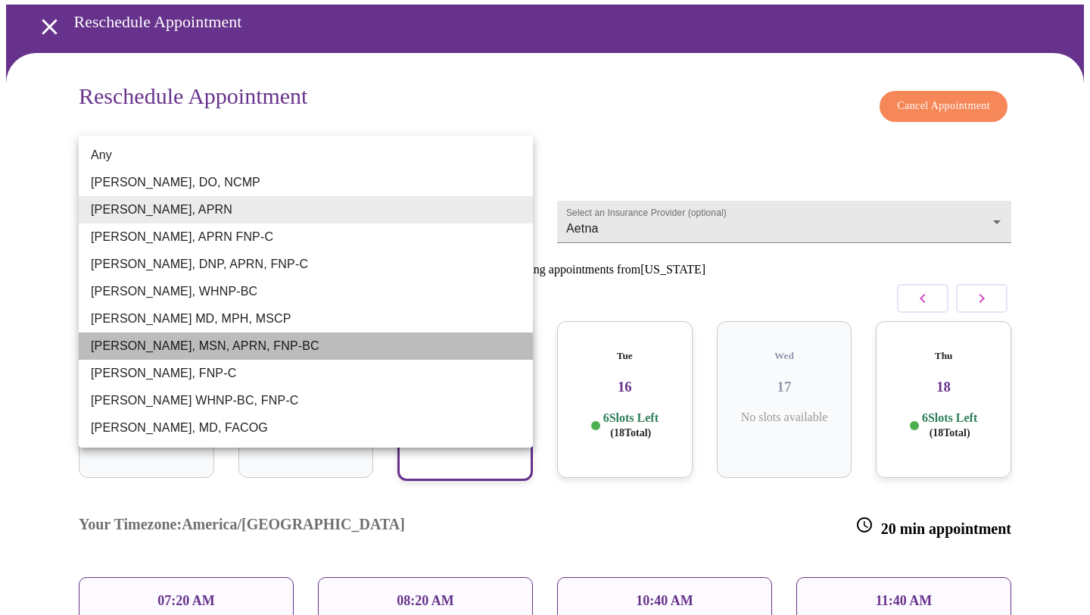
click at [254, 339] on li "[PERSON_NAME], MSN, APRN, FNP-BC" at bounding box center [306, 345] width 454 height 27
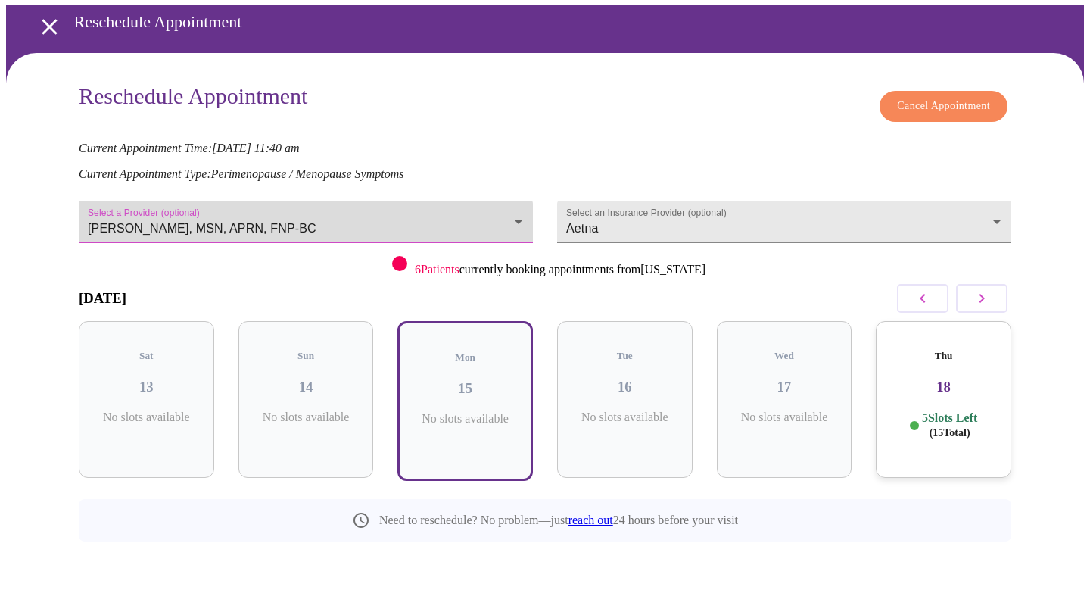
scroll to position [20, 0]
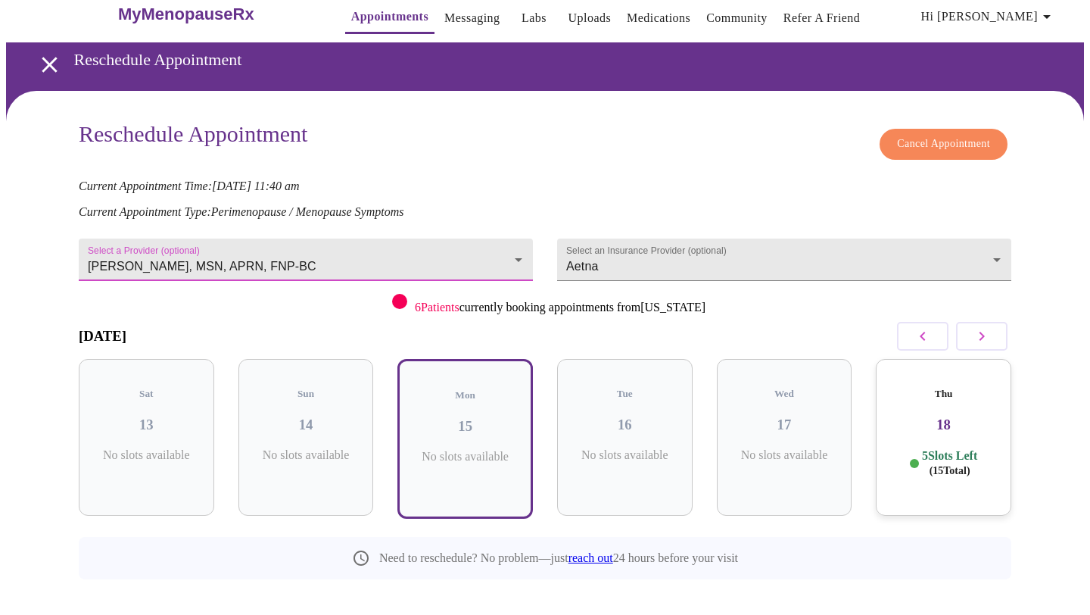
click at [935, 448] on p "5 Slots Left ( 15 Total)" at bounding box center [949, 463] width 55 height 30
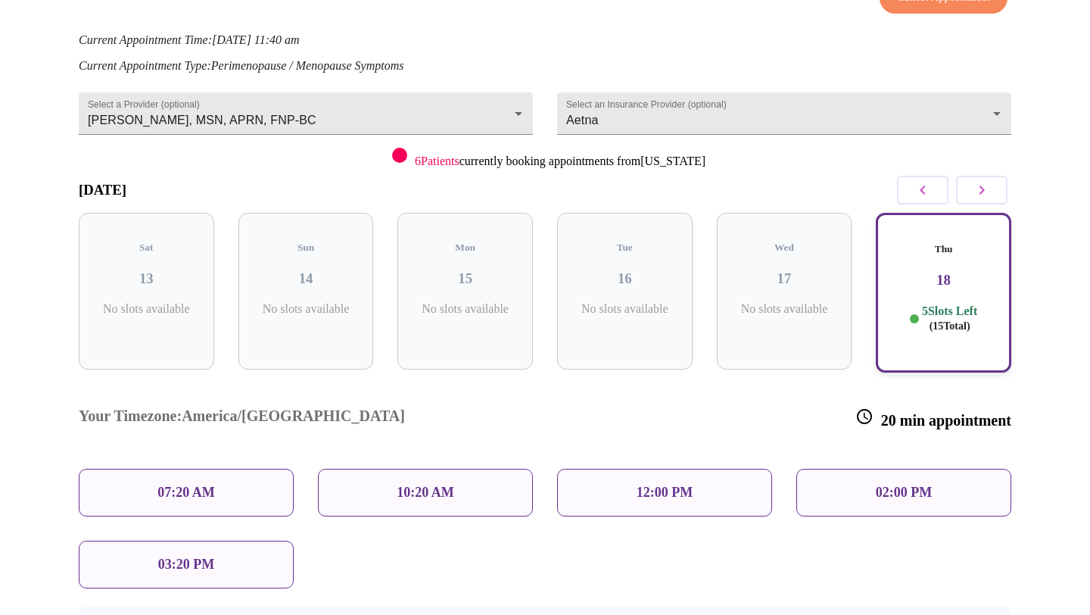
scroll to position [176, 0]
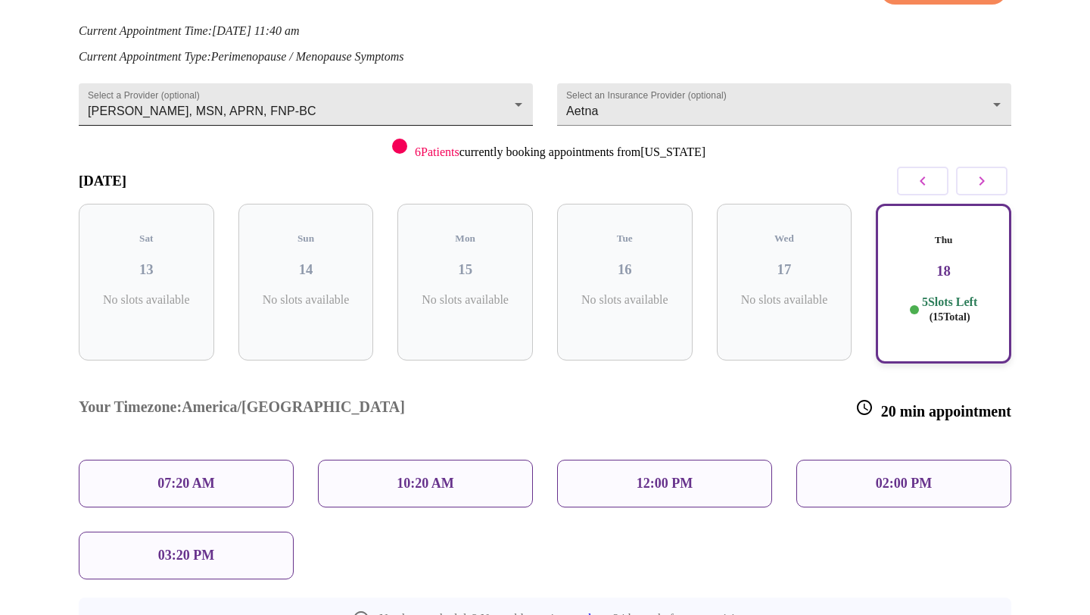
click at [497, 105] on body "MyMenopauseRx Appointments Messaging Labs Uploads Medications Community Refer a…" at bounding box center [545, 268] width 1078 height 877
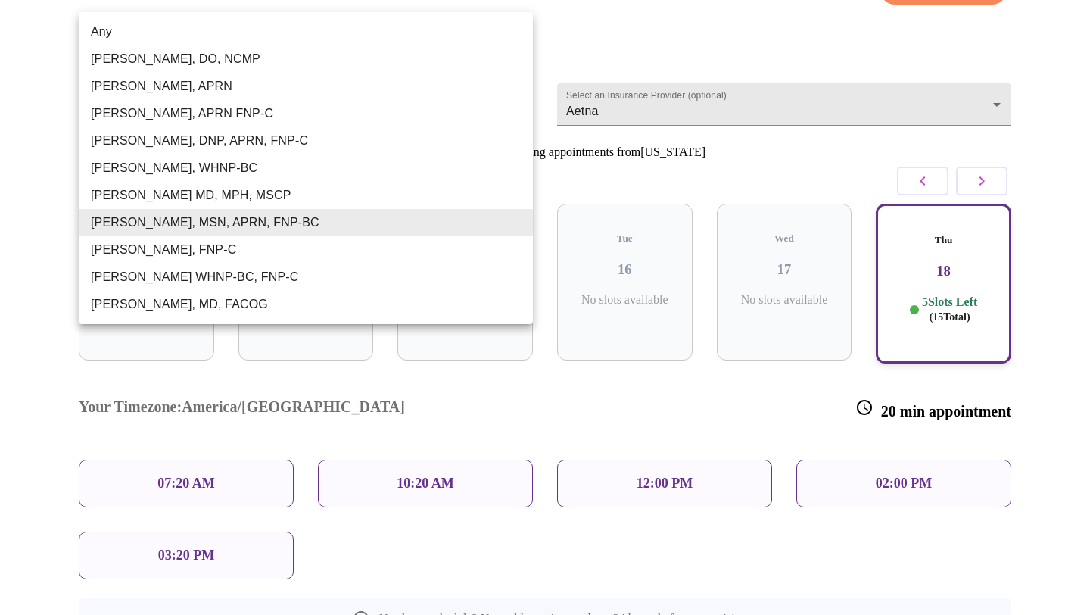
click at [692, 131] on div at bounding box center [545, 307] width 1090 height 615
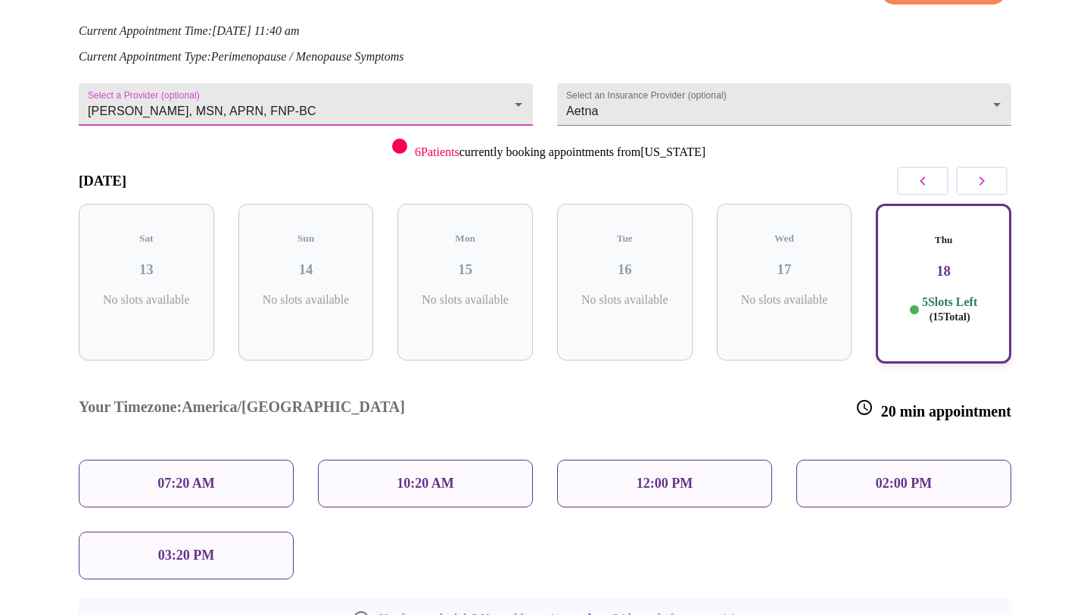
click at [506, 95] on body "MyMenopauseRx Appointments Messaging Labs Uploads Medications Community Refer a…" at bounding box center [545, 268] width 1078 height 877
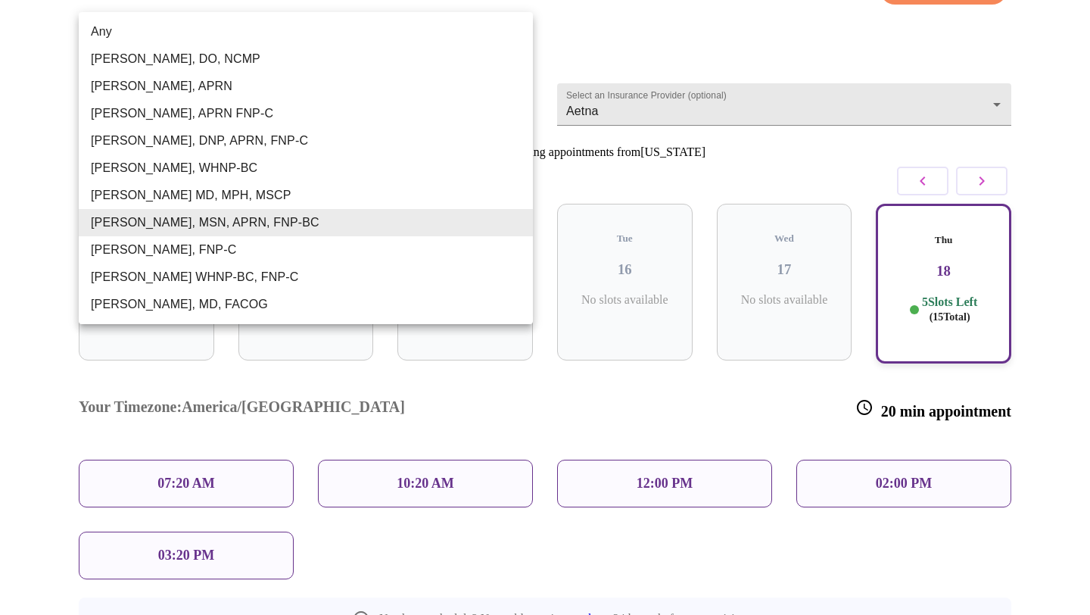
click at [187, 32] on li "Any" at bounding box center [306, 31] width 454 height 27
type input "Any"
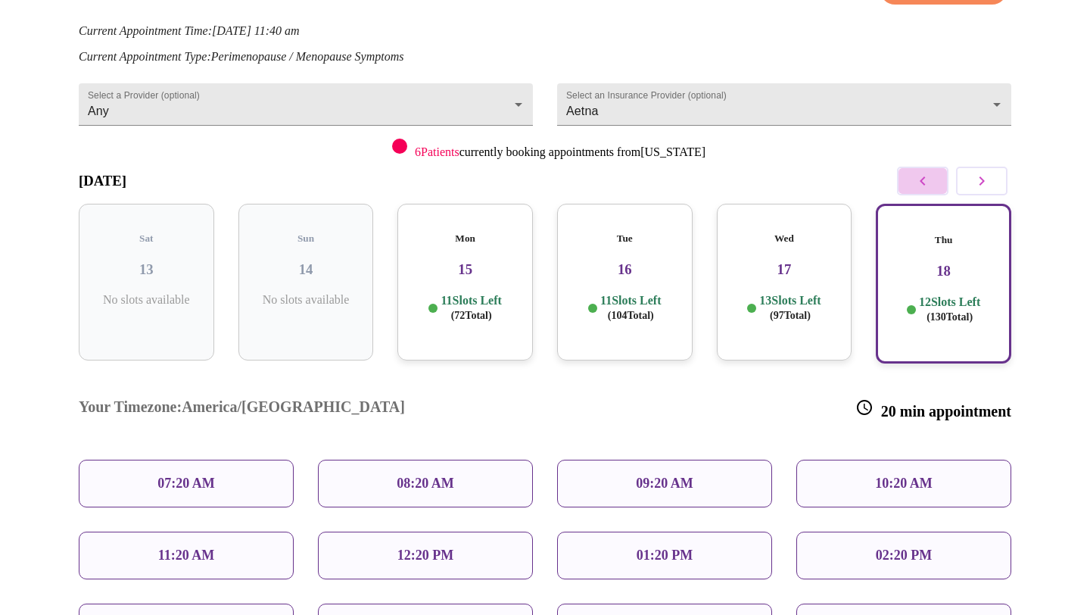
click at [929, 183] on icon "button" at bounding box center [923, 181] width 18 height 18
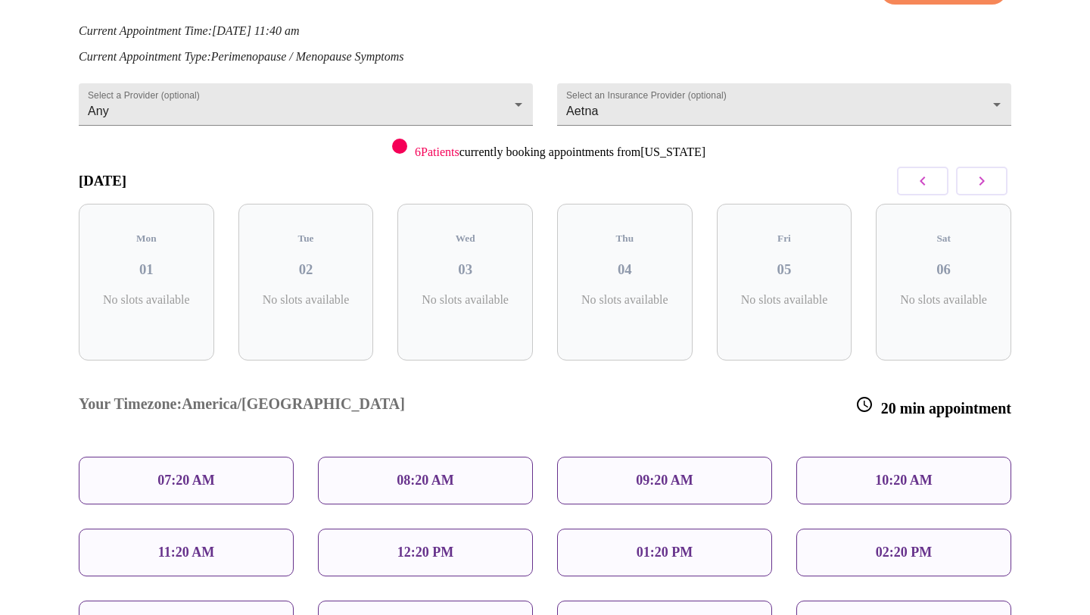
click at [929, 183] on icon "button" at bounding box center [923, 181] width 18 height 18
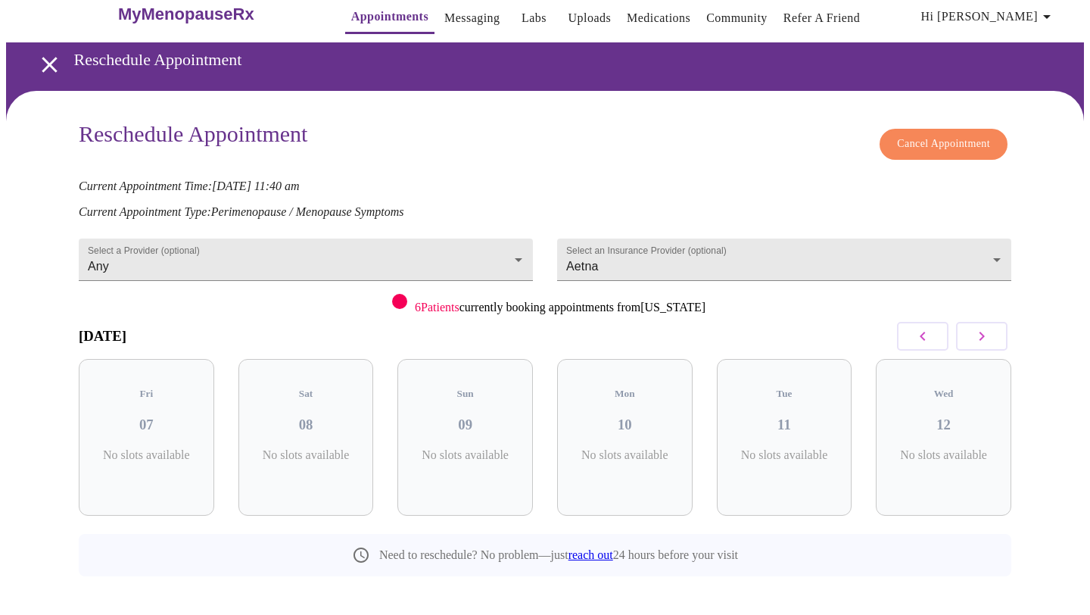
click at [929, 180] on div "Reschedule Appointment Cancel Appointment Current Appointment Time: [DATE] 11:4…" at bounding box center [545, 170] width 932 height 98
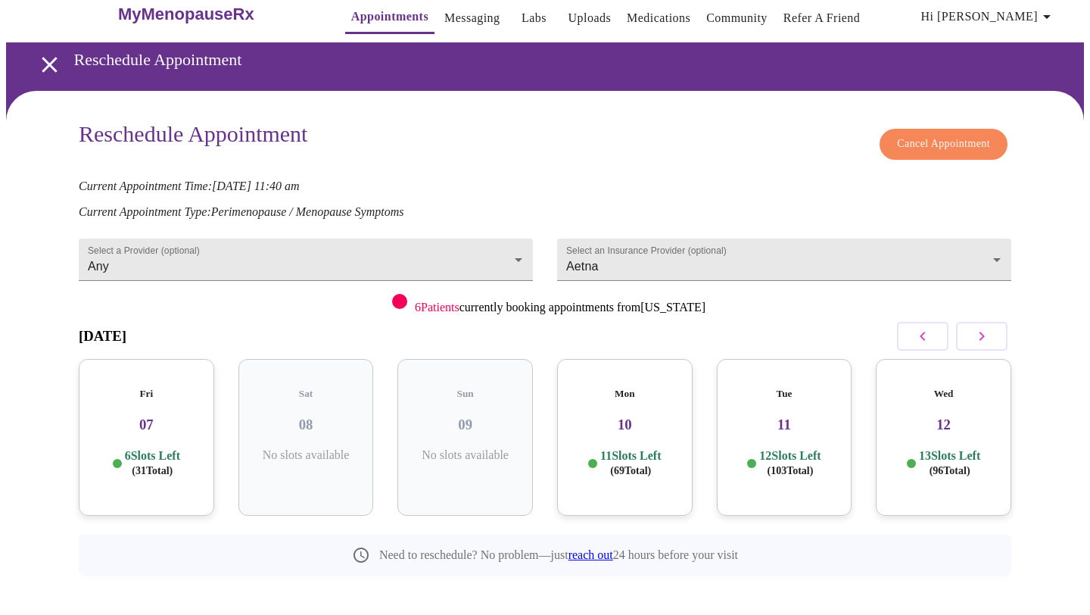
click at [920, 327] on icon "button" at bounding box center [923, 336] width 18 height 18
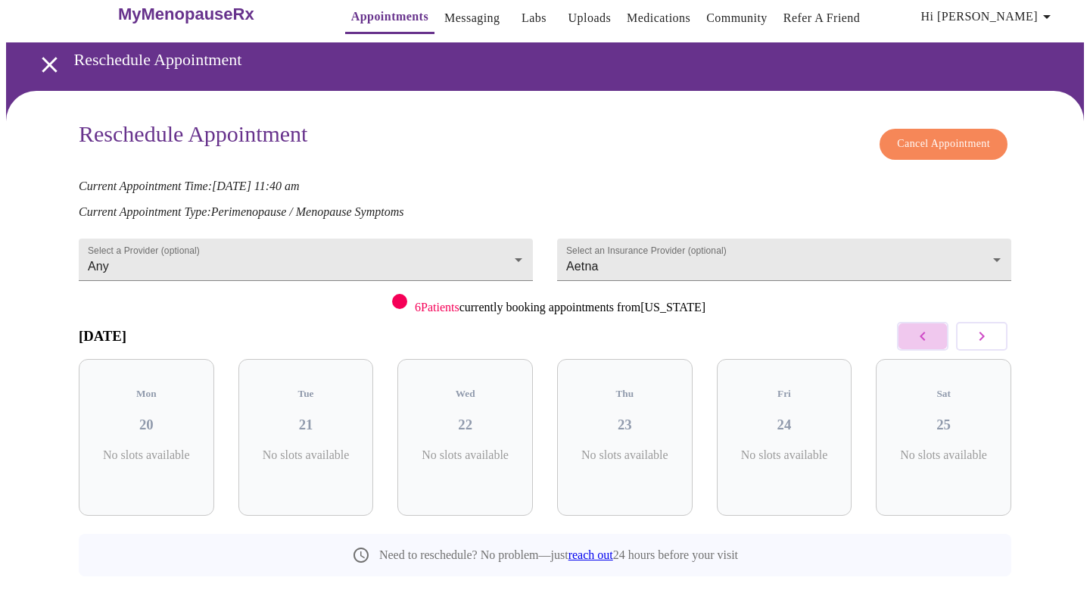
click at [920, 327] on icon "button" at bounding box center [923, 336] width 18 height 18
click at [920, 328] on icon "button" at bounding box center [923, 336] width 18 height 18
click at [920, 330] on icon "button" at bounding box center [923, 336] width 18 height 18
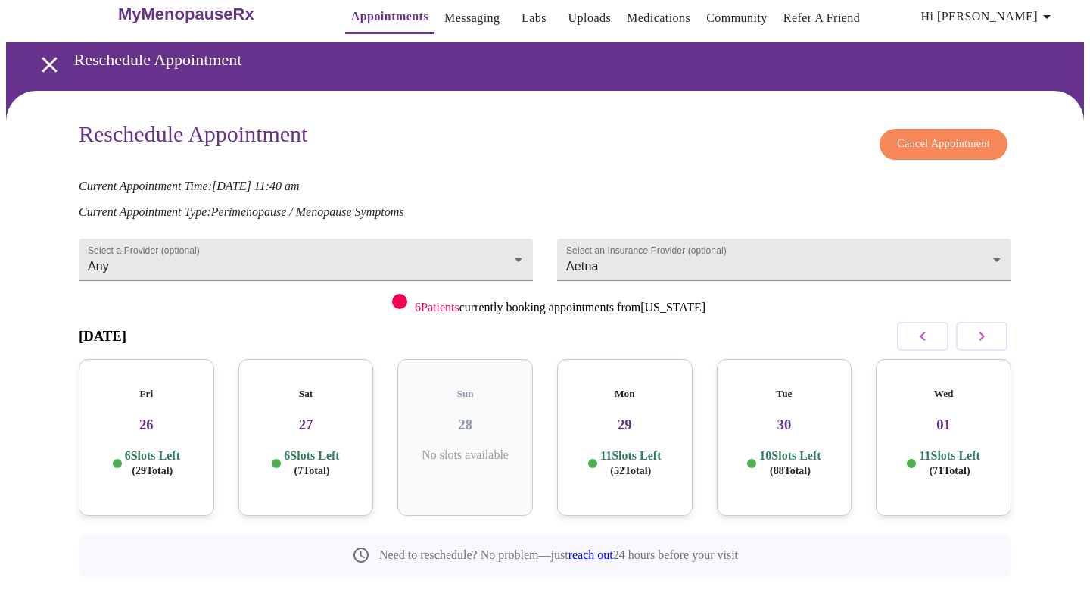
click at [920, 330] on icon "button" at bounding box center [923, 336] width 18 height 18
click at [925, 329] on icon "button" at bounding box center [923, 336] width 18 height 18
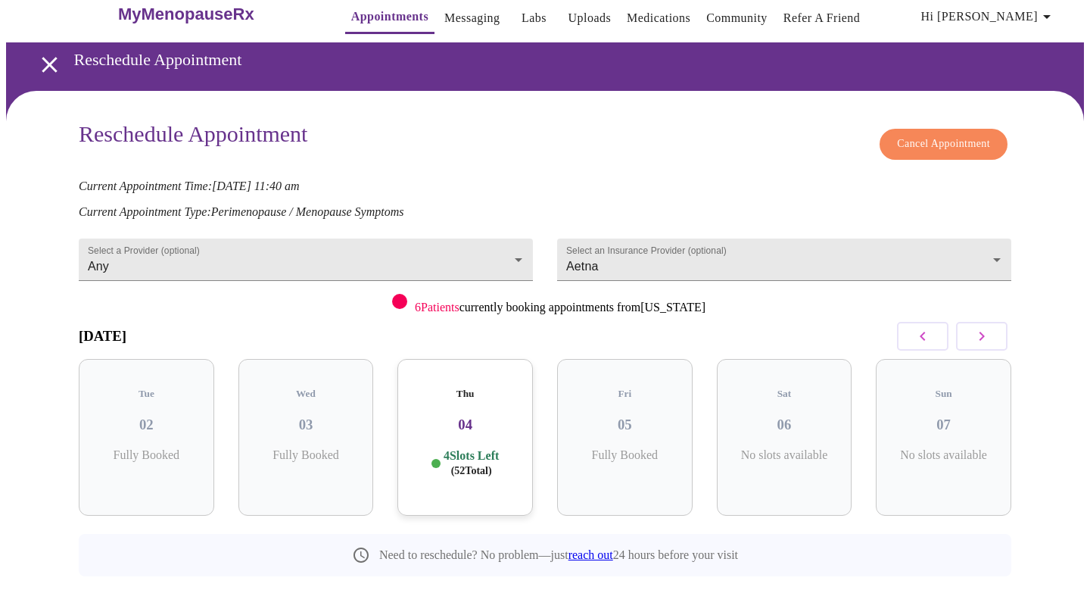
click at [503, 416] on h3 "04" at bounding box center [464, 424] width 111 height 17
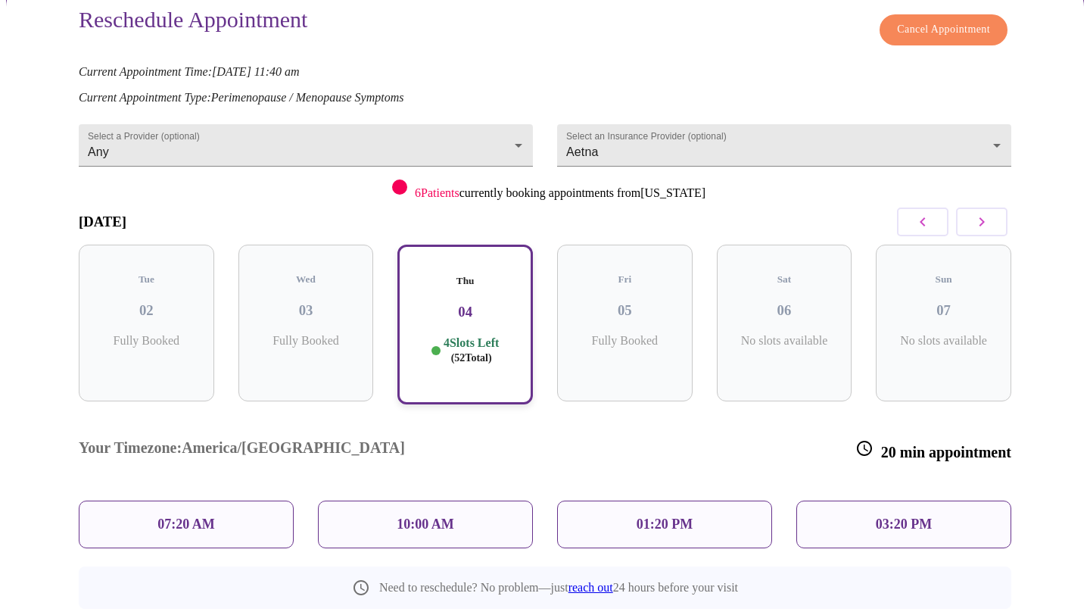
scroll to position [142, 0]
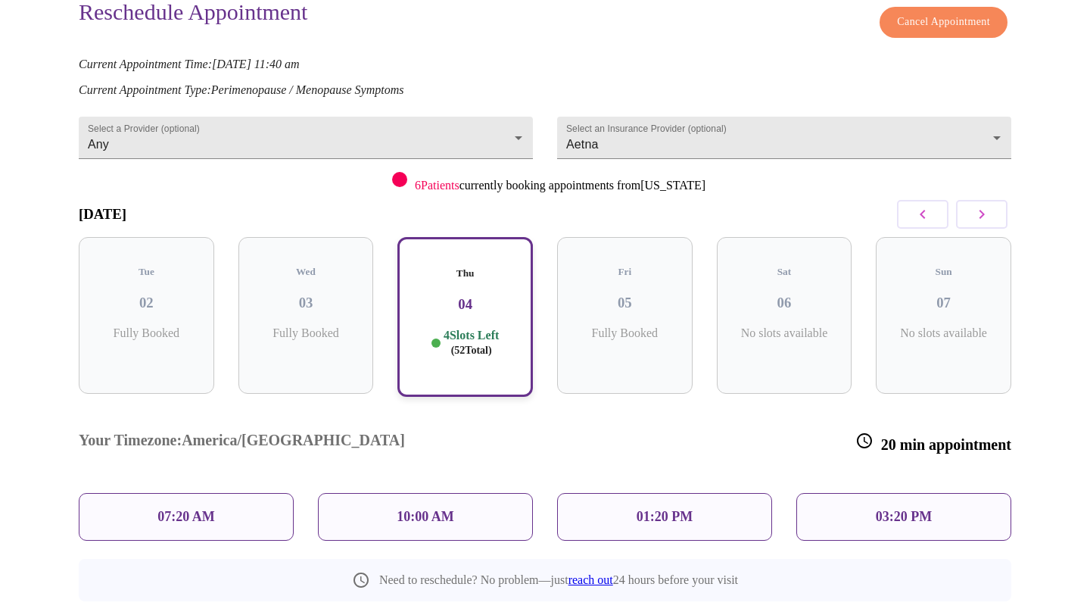
click at [941, 493] on div "03:20 PM" at bounding box center [903, 517] width 215 height 48
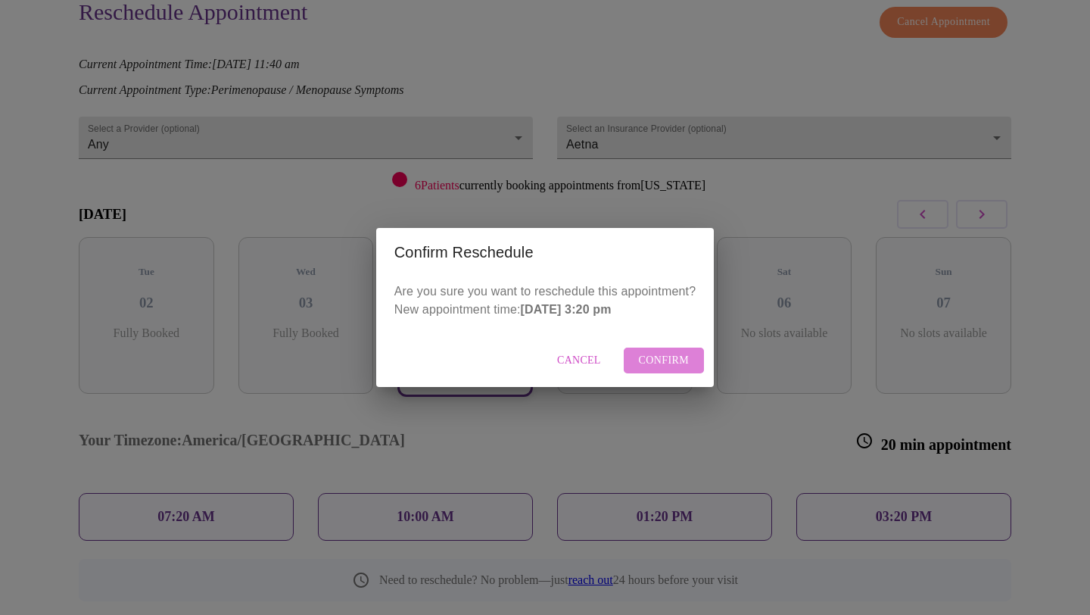
click at [665, 359] on span "Confirm" at bounding box center [664, 360] width 51 height 19
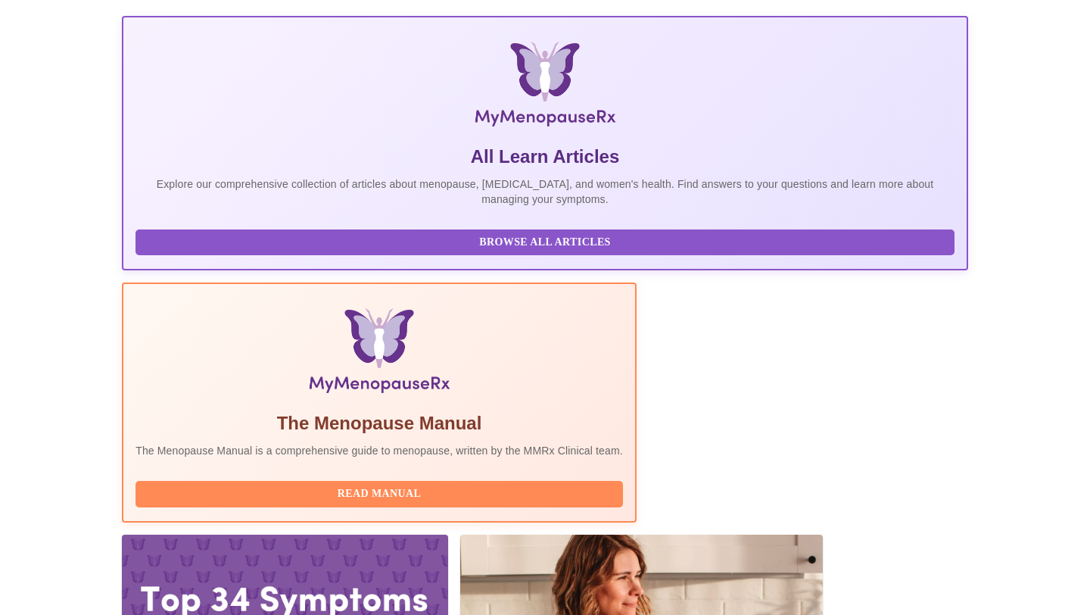
scroll to position [213, 0]
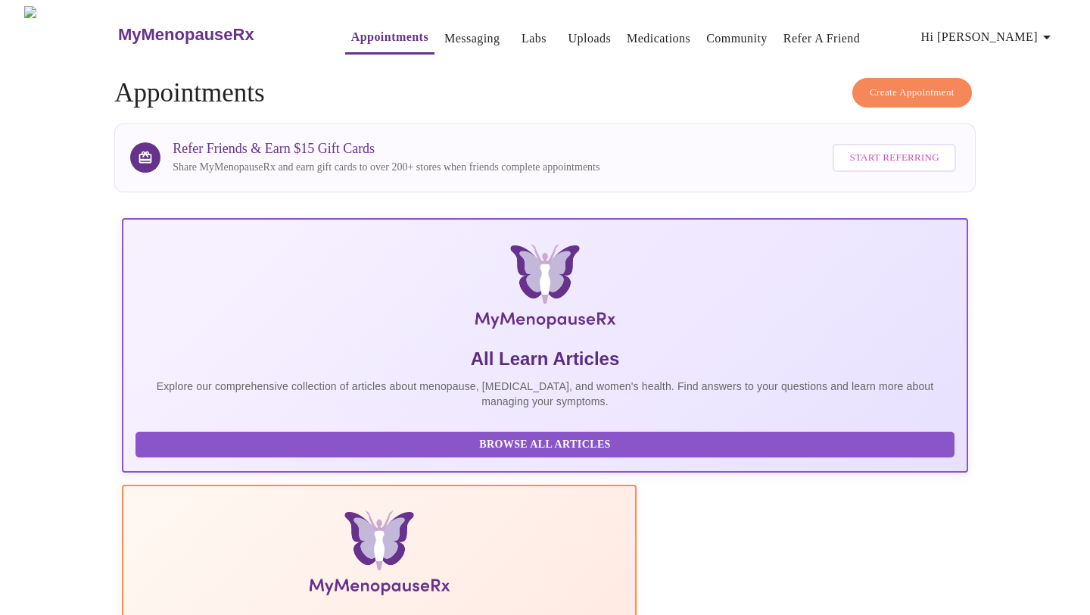
scroll to position [78, 0]
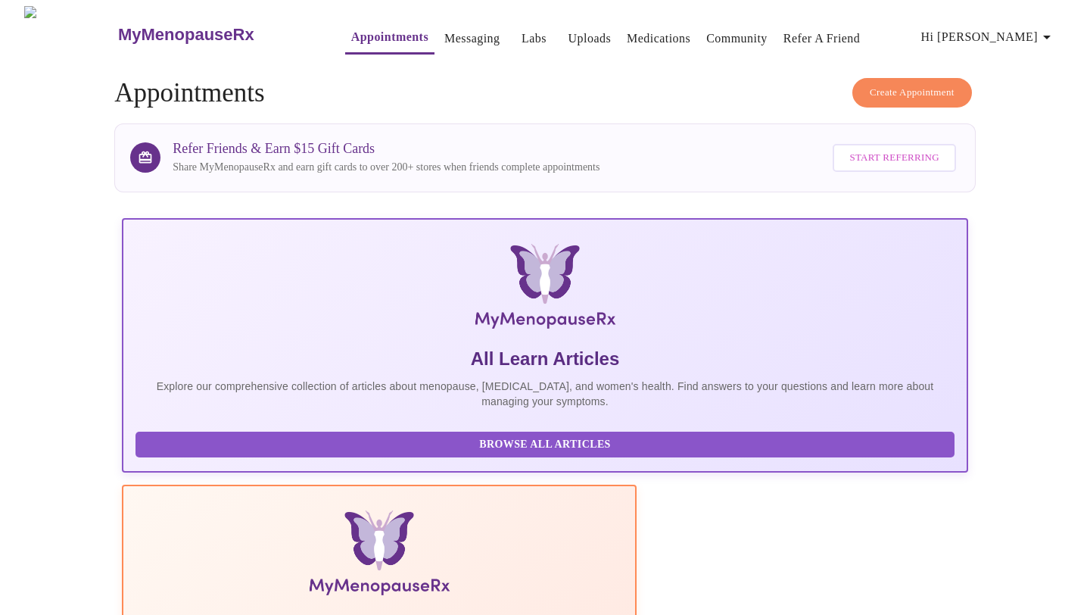
click at [366, 33] on link "Appointments" at bounding box center [389, 36] width 77 height 21
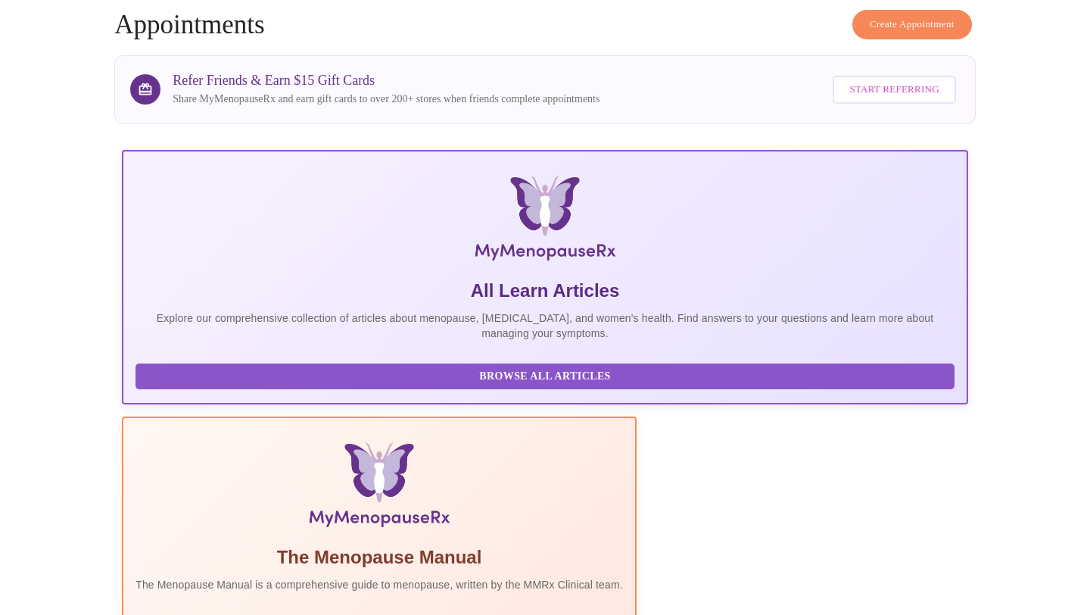
scroll to position [78, 0]
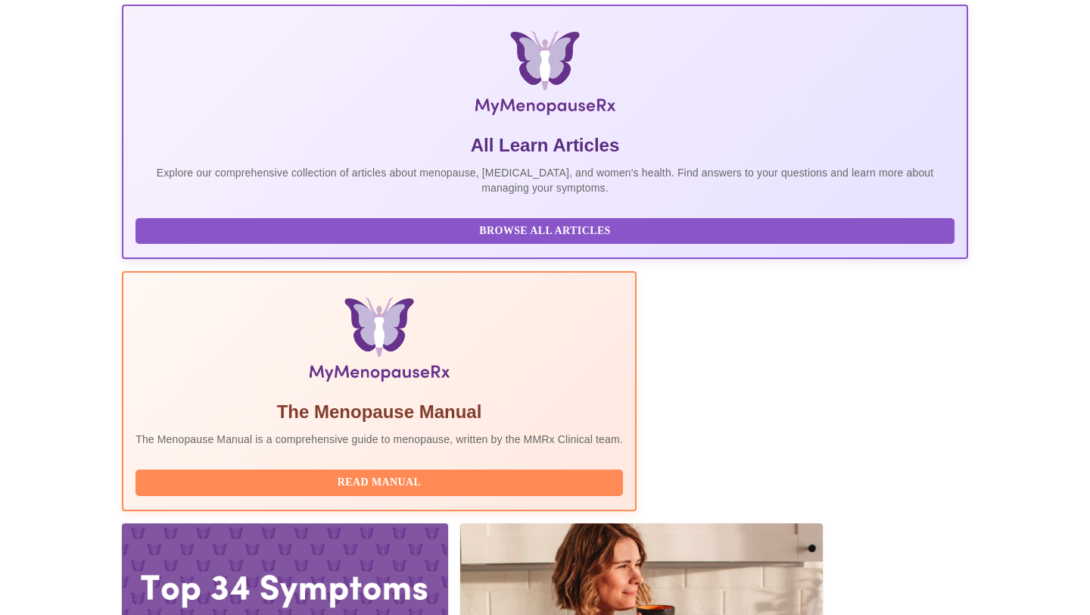
scroll to position [0, 0]
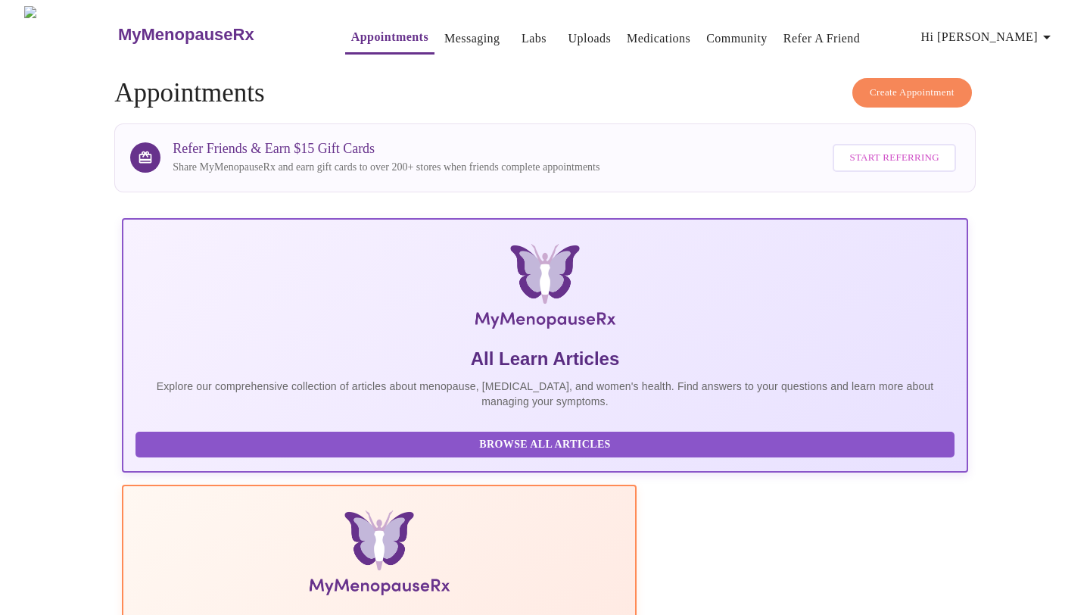
click at [351, 30] on link "Appointments" at bounding box center [389, 36] width 77 height 21
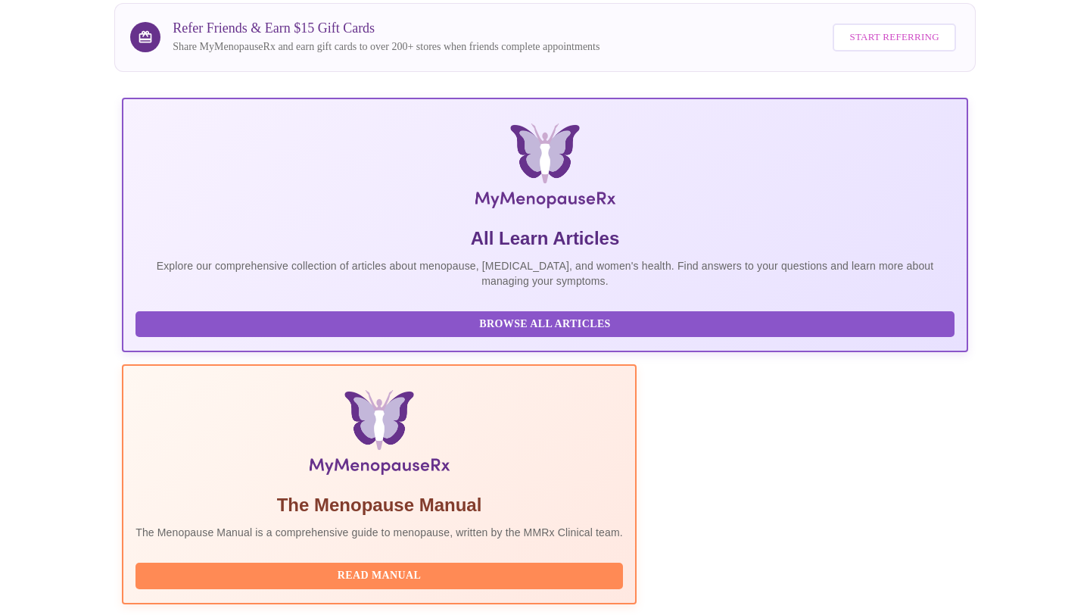
scroll to position [213, 0]
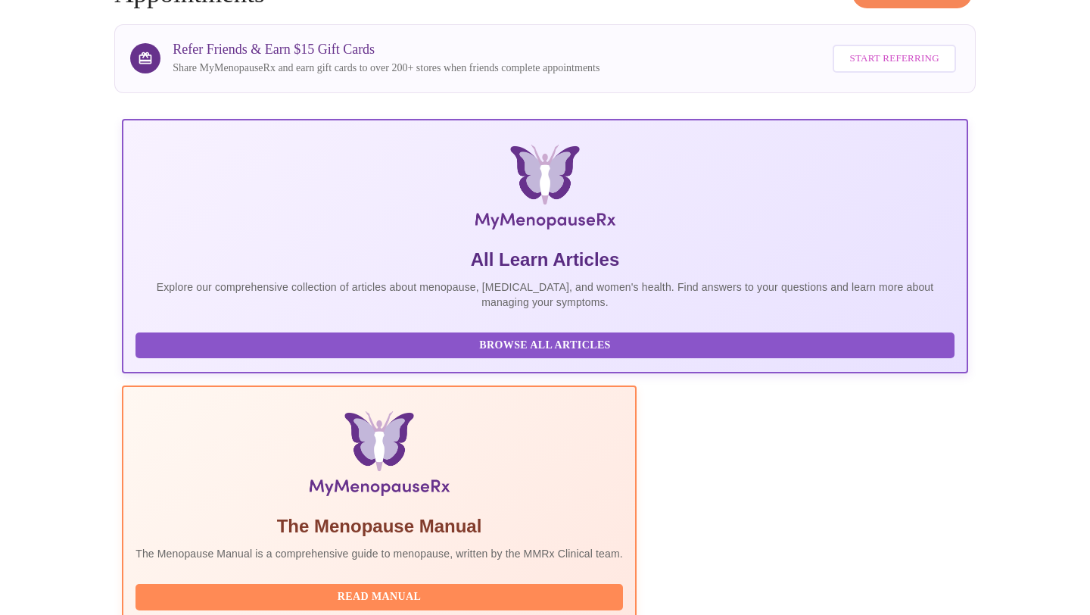
scroll to position [78, 0]
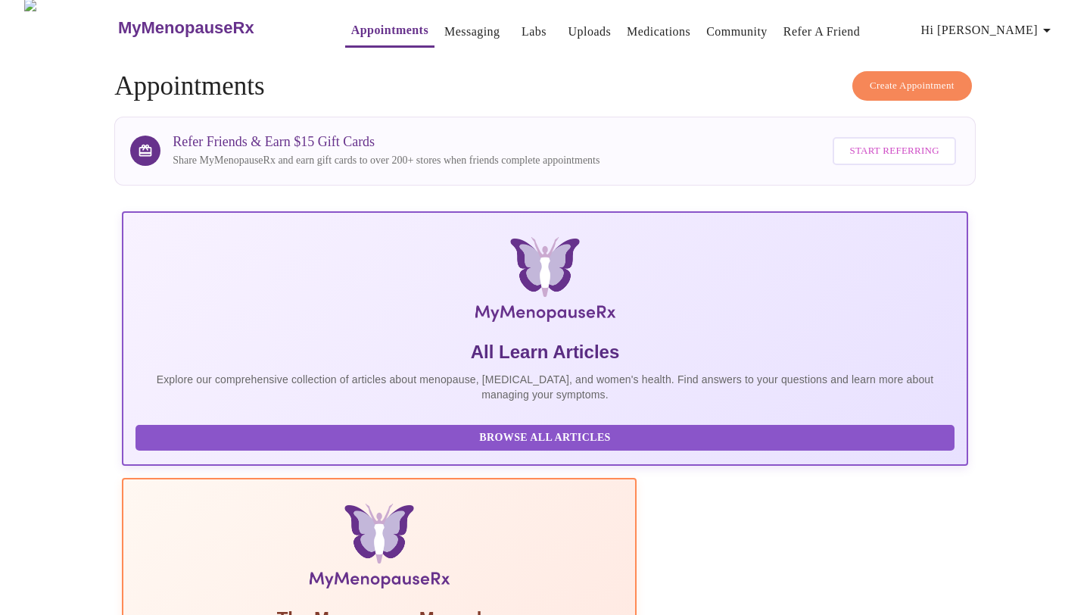
scroll to position [0, 0]
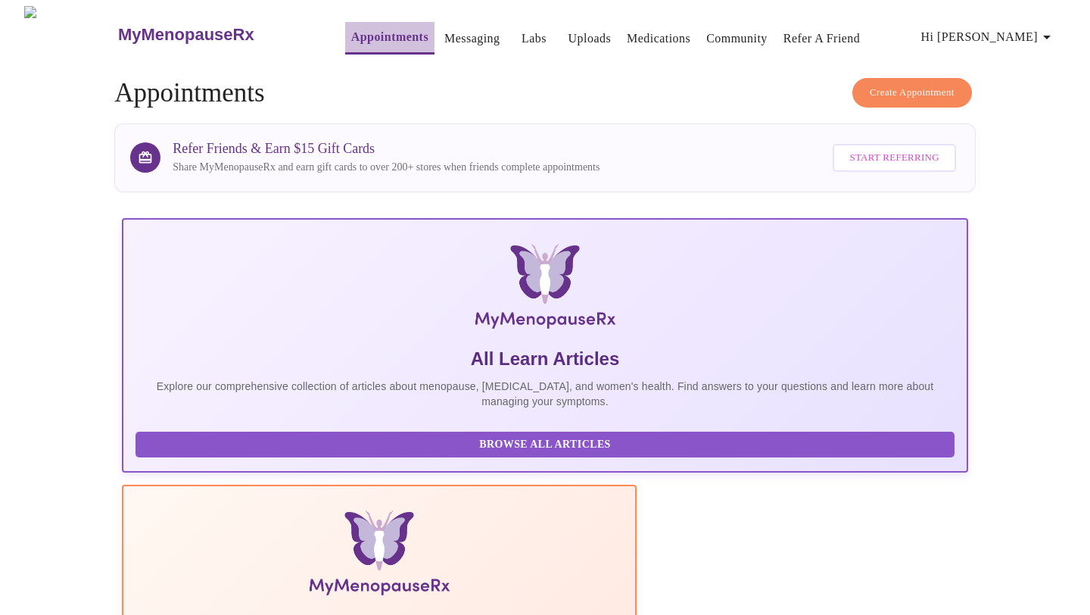
click at [351, 26] on link "Appointments" at bounding box center [389, 36] width 77 height 21
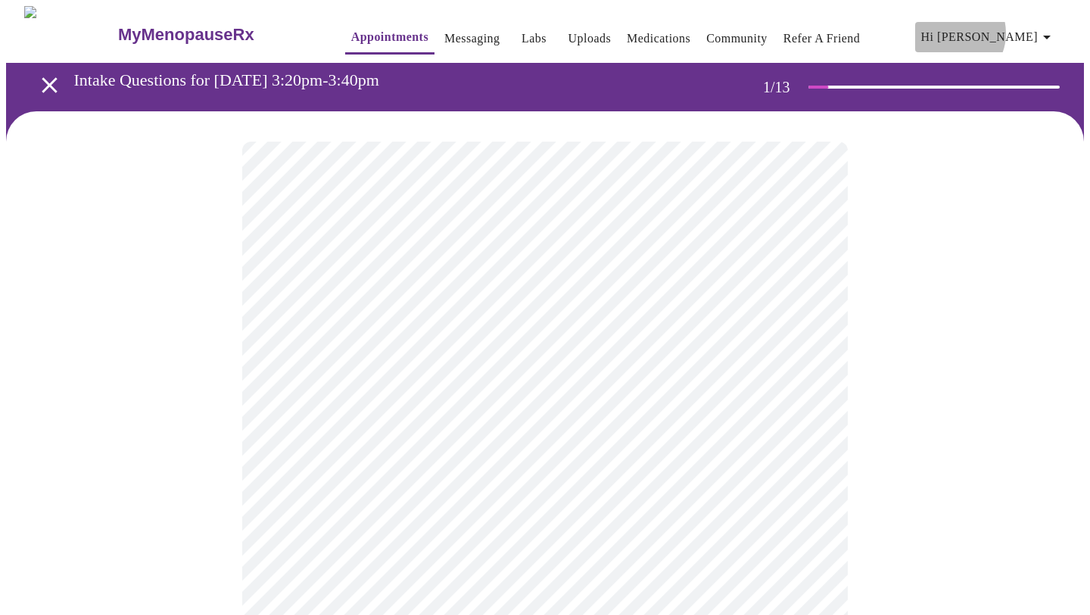
click at [1018, 27] on span "Hi [PERSON_NAME]" at bounding box center [988, 36] width 135 height 21
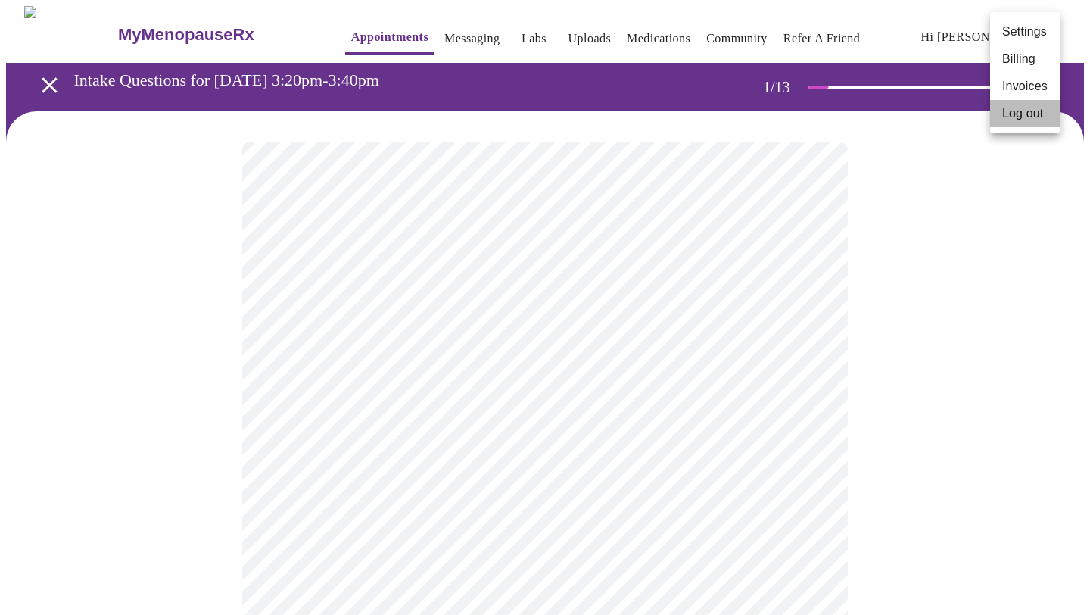
click at [1014, 113] on li "Log out" at bounding box center [1025, 113] width 70 height 27
